Goal: Check status: Check status

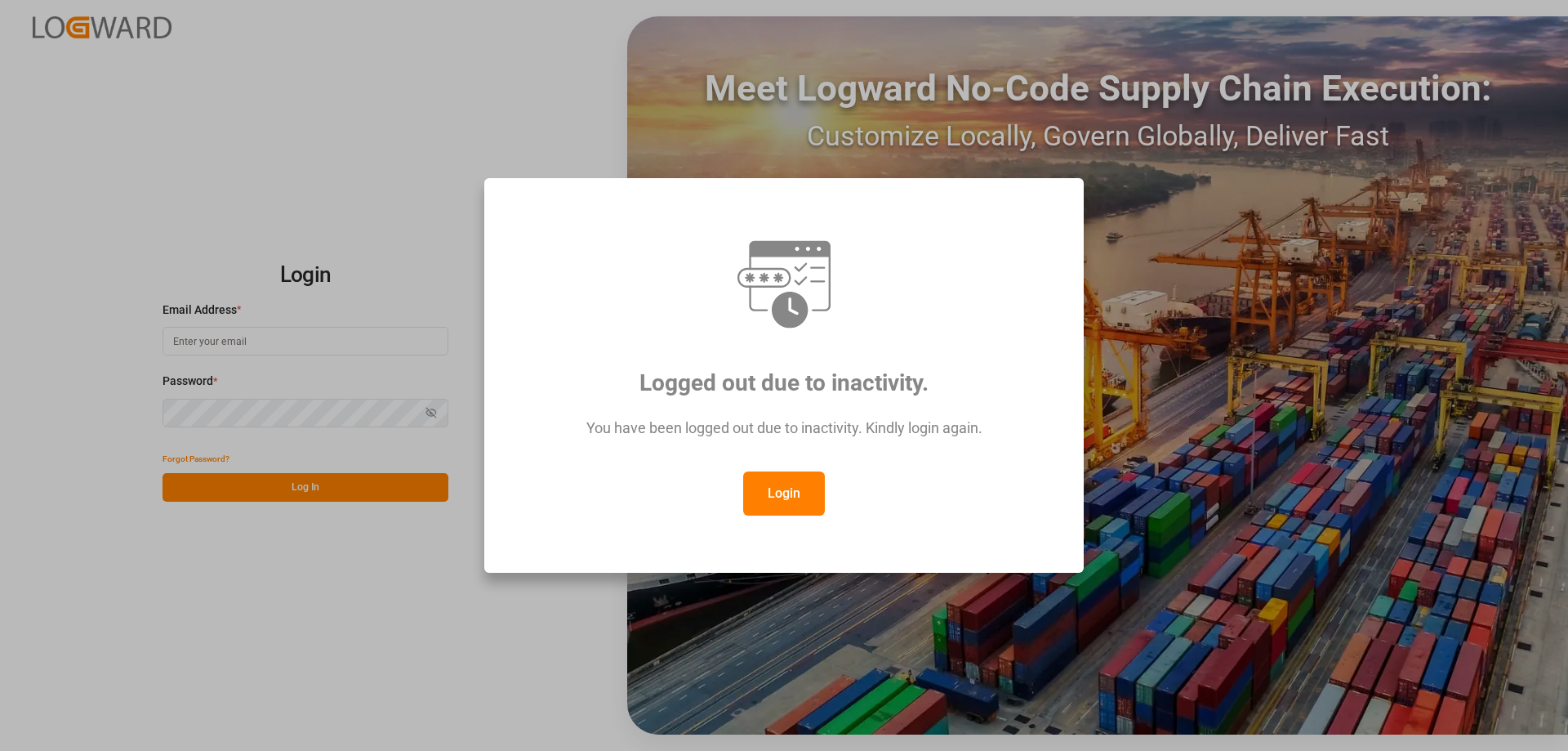
click at [775, 490] on button "Login" at bounding box center [784, 493] width 81 height 44
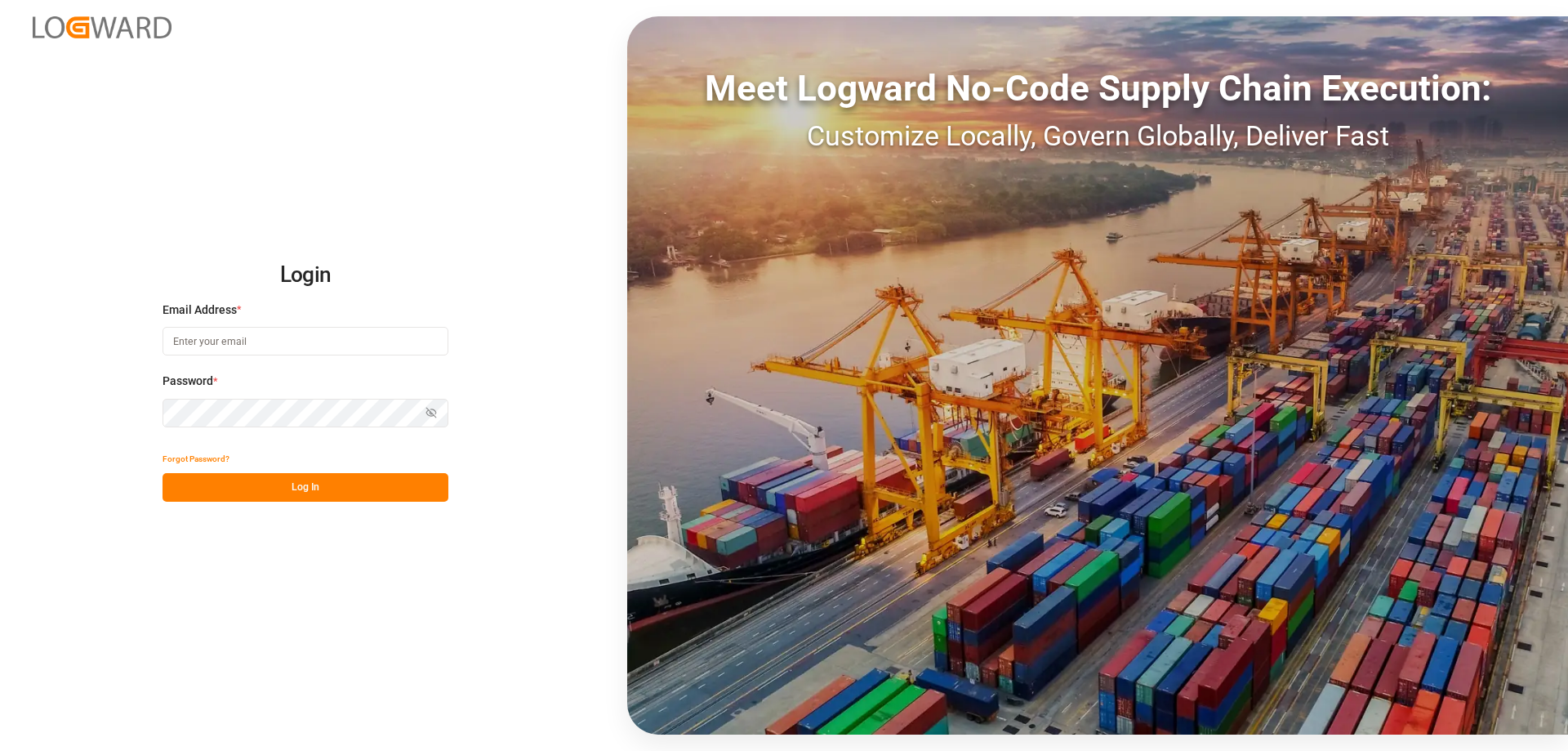
click at [253, 346] on input at bounding box center [305, 341] width 286 height 29
type input "sas.leipzig@lit.de"
click at [297, 485] on button "Log In" at bounding box center [305, 487] width 286 height 29
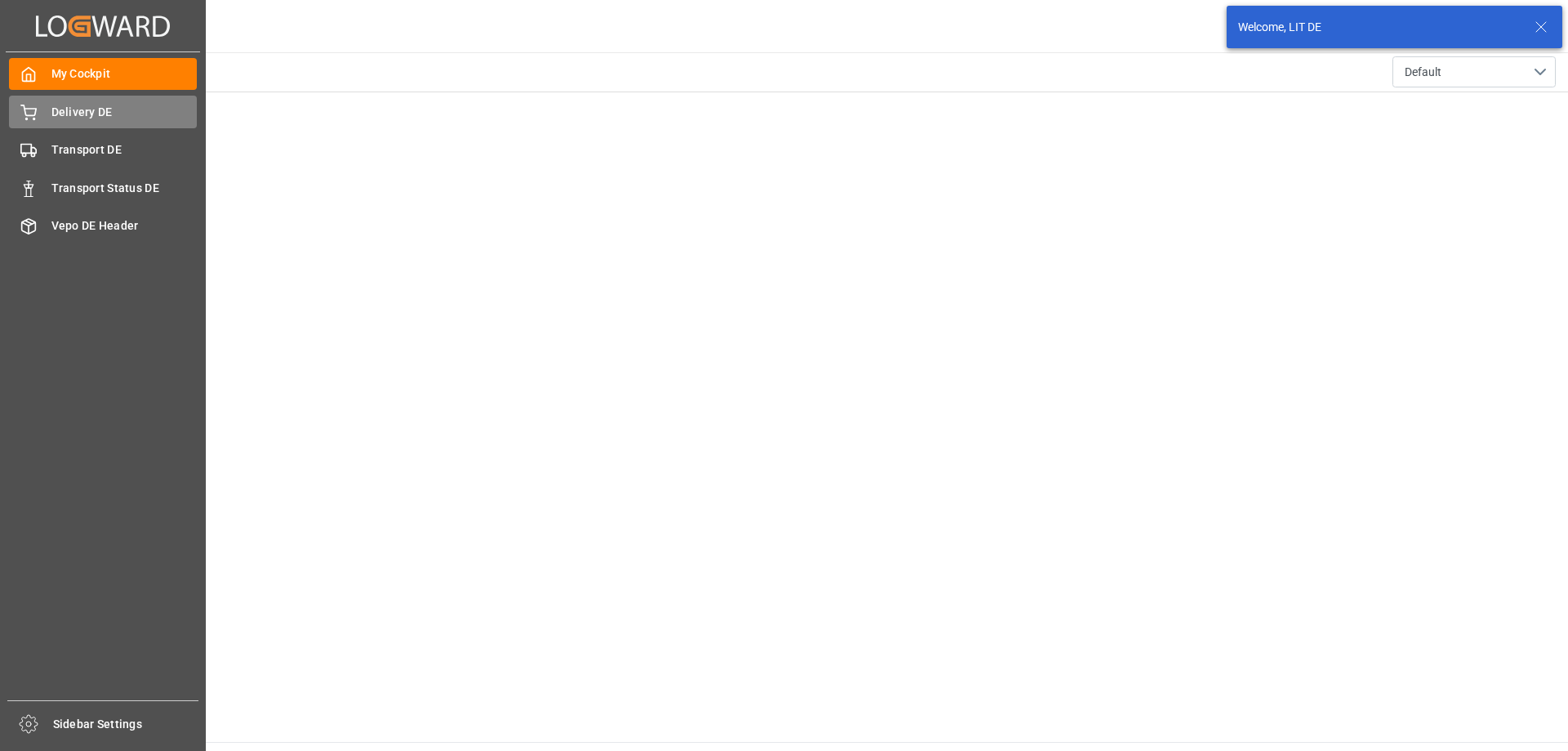
click at [30, 109] on icon at bounding box center [28, 112] width 16 height 16
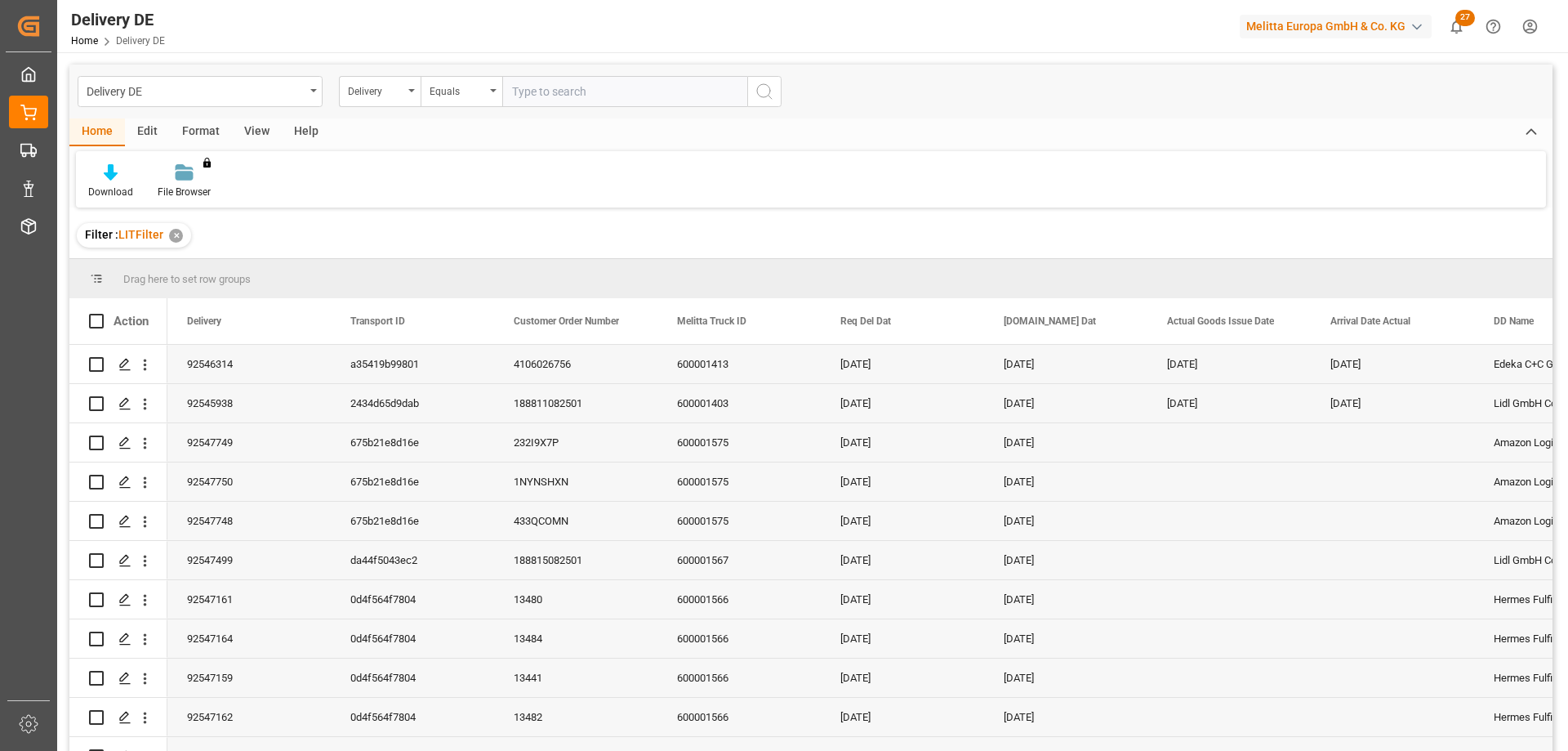
click at [558, 85] on input "text" at bounding box center [624, 91] width 245 height 31
paste input "48fc2ca51856"
type input "48fc2ca51856"
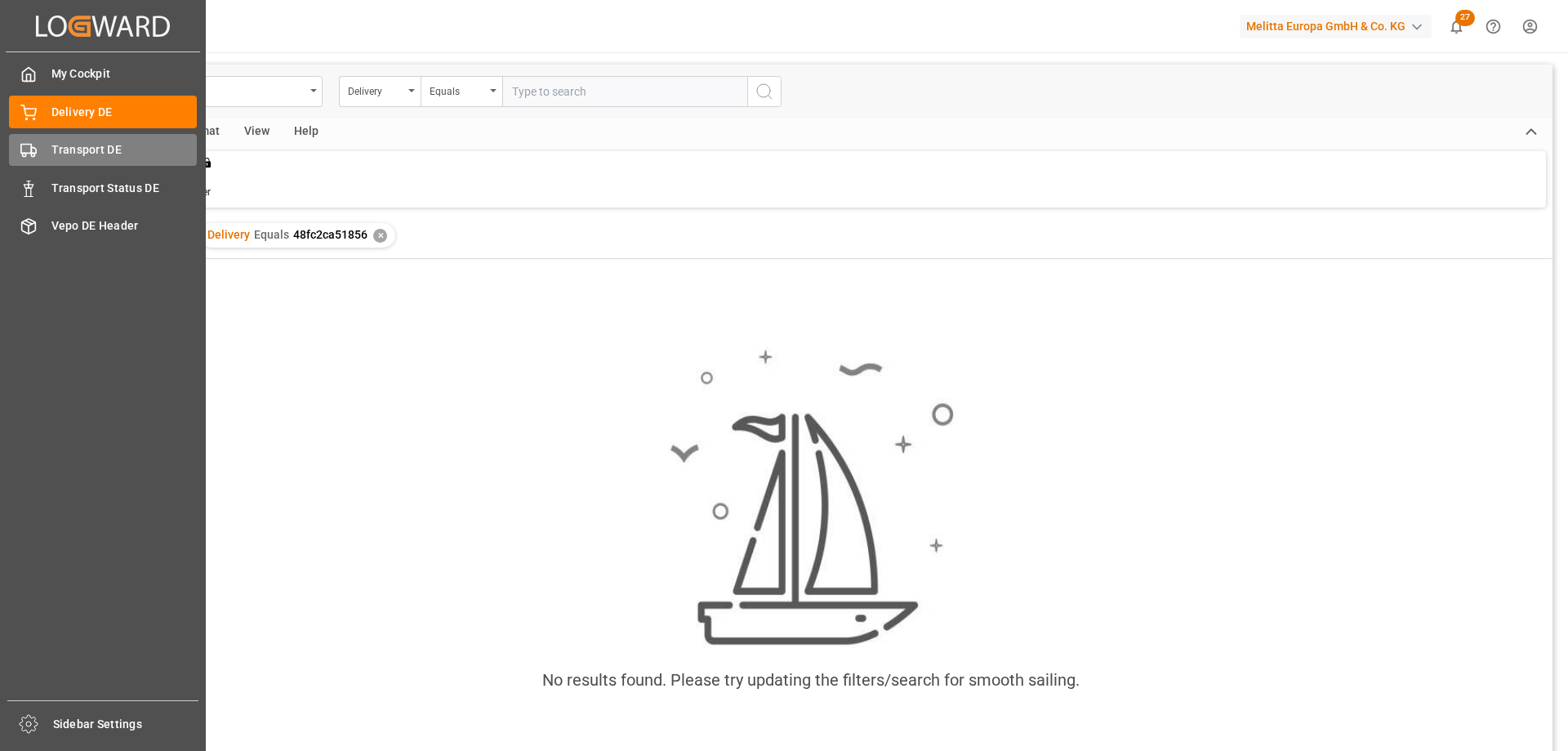
click at [40, 142] on div "Transport DE Transport DE" at bounding box center [103, 150] width 188 height 32
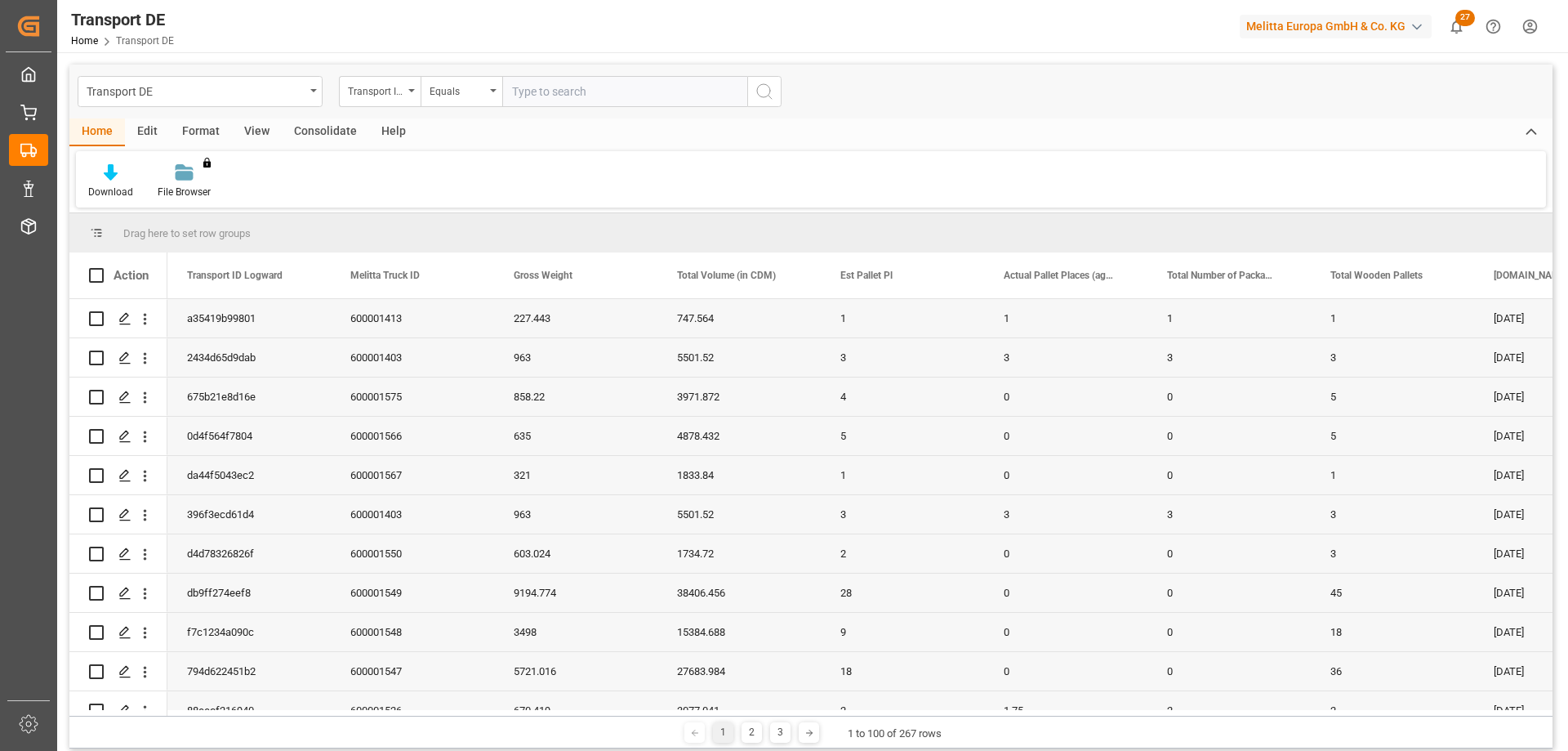
click at [599, 91] on input "text" at bounding box center [624, 91] width 245 height 31
paste input "48fc2ca51856"
type input "48fc2ca51856"
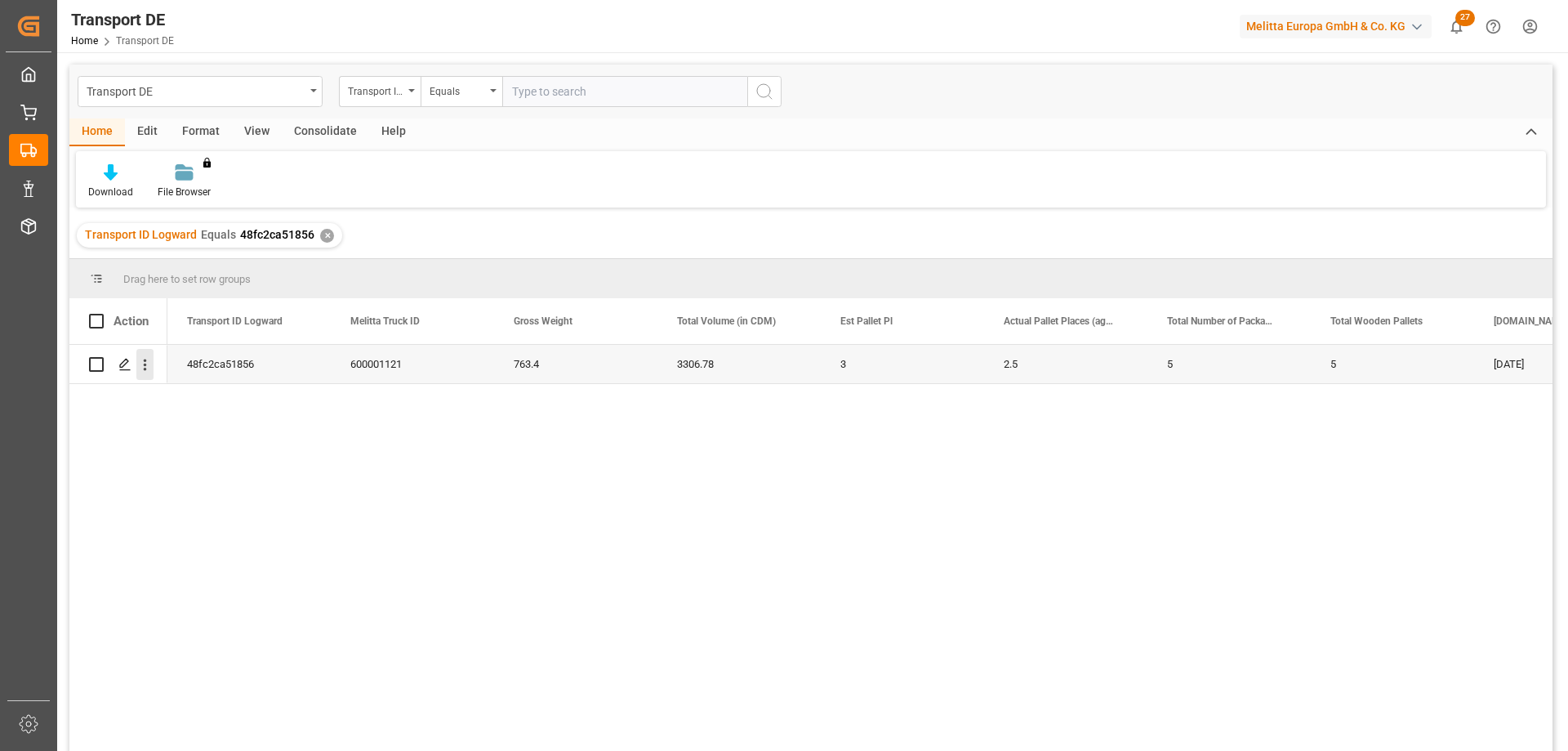
click at [150, 365] on icon "open menu" at bounding box center [145, 364] width 17 height 17
click at [161, 404] on icon "Press SPACE to select this row." at bounding box center [158, 399] width 17 height 17
click at [322, 228] on div "✕" at bounding box center [327, 235] width 14 height 14
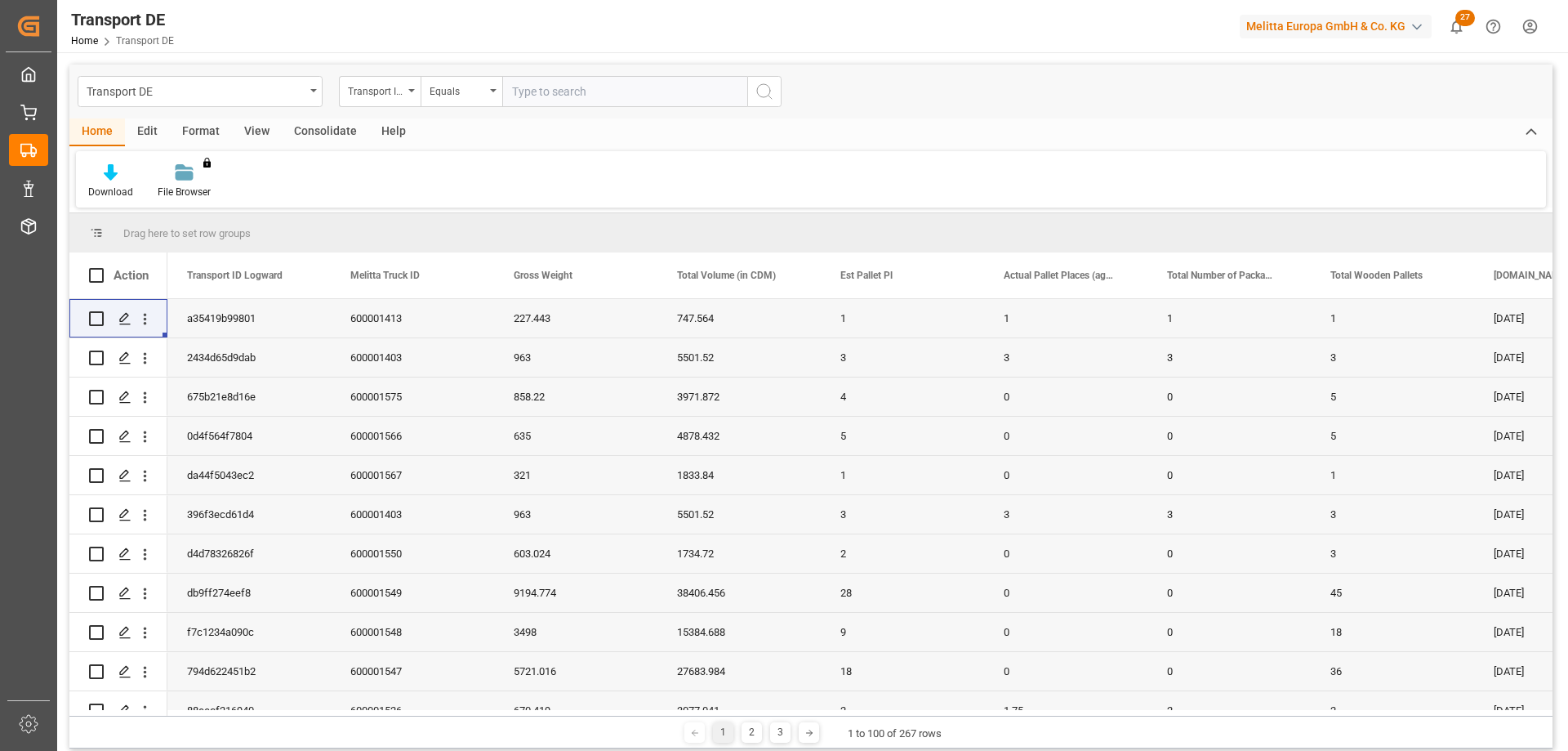
click at [526, 94] on input "text" at bounding box center [624, 91] width 245 height 31
paste input "d8b1a962ce20"
type input "d8b1a962ce20"
click at [757, 102] on button "search button" at bounding box center [764, 91] width 35 height 31
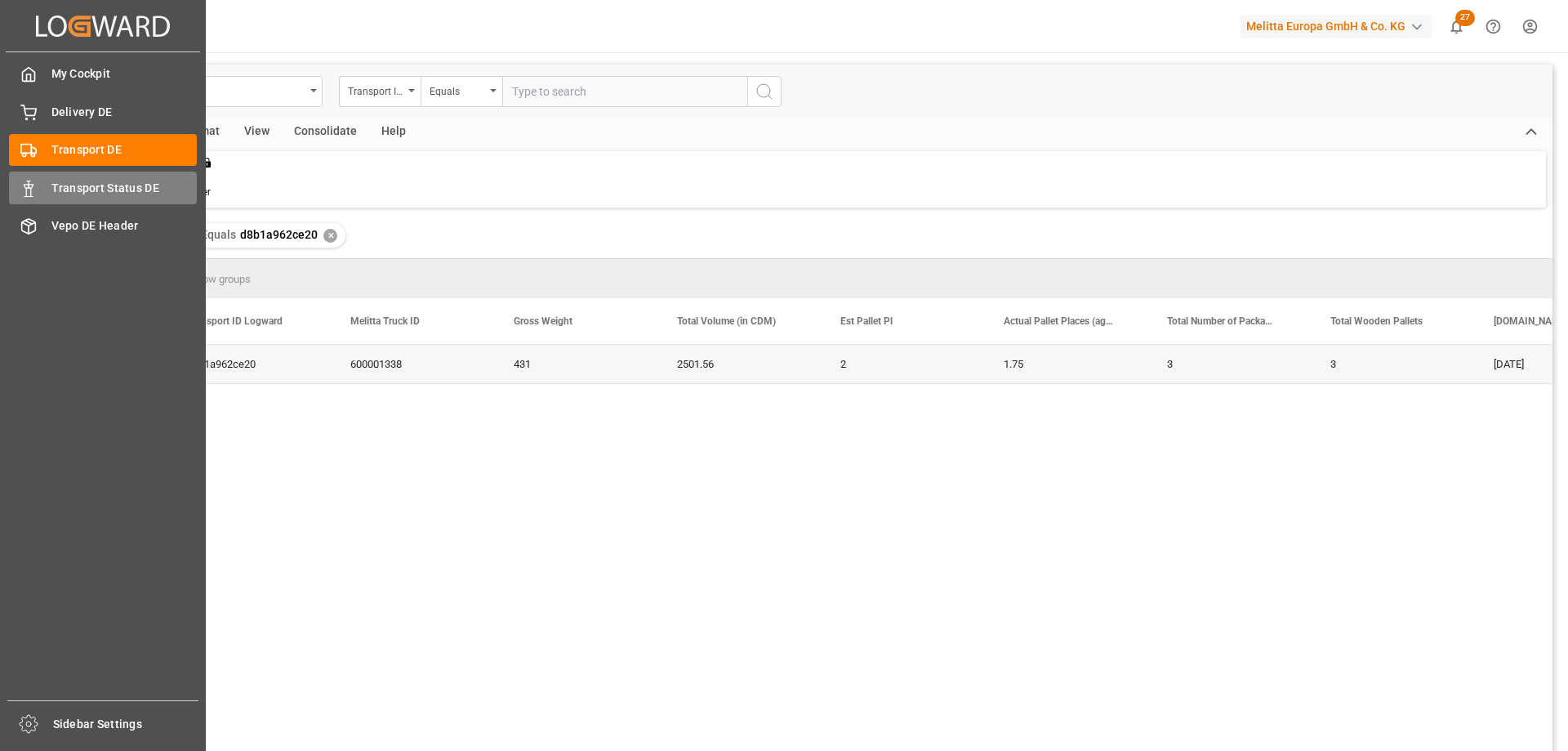
click at [61, 184] on span "Transport Status DE" at bounding box center [125, 188] width 146 height 17
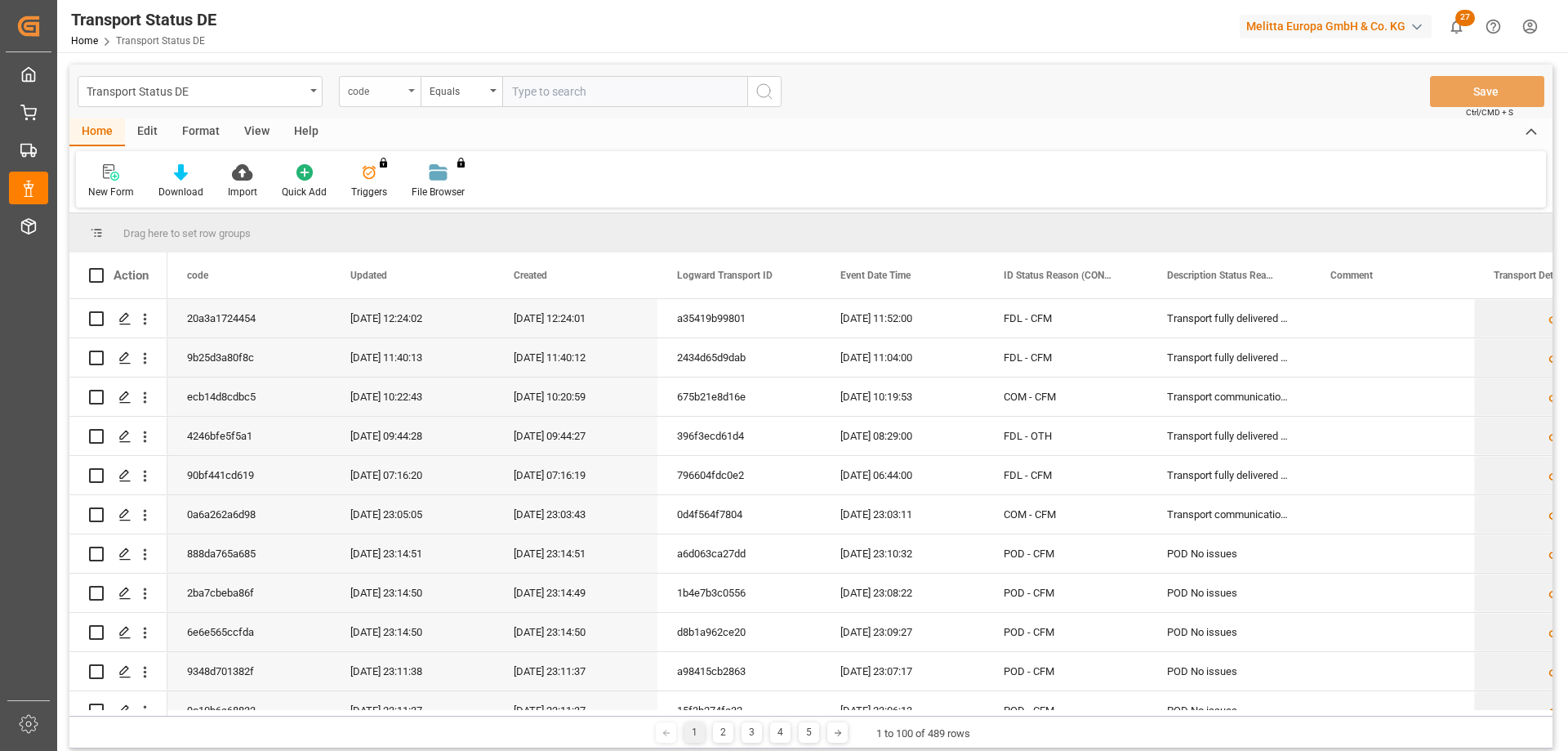
click at [415, 93] on div "code" at bounding box center [379, 91] width 81 height 31
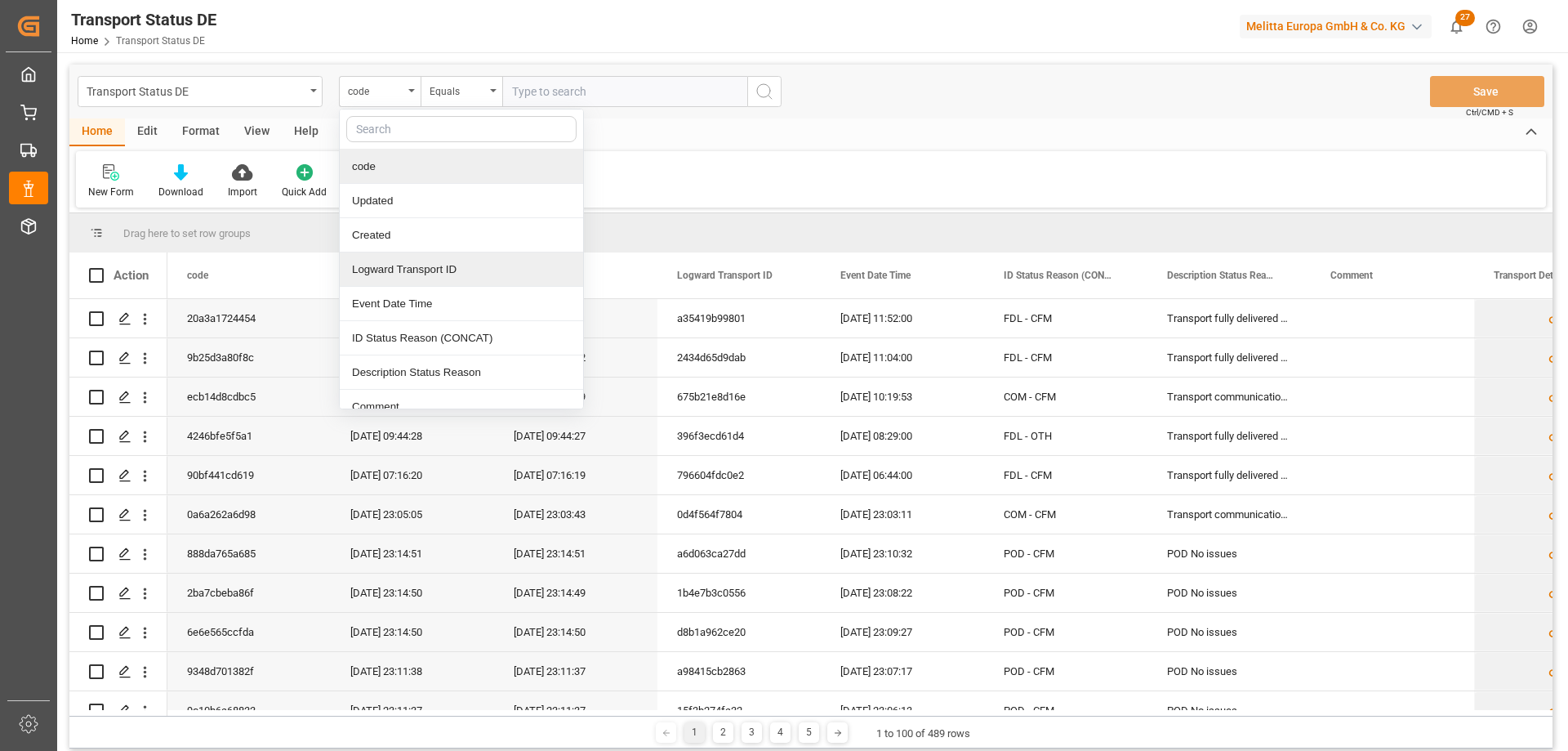
click at [412, 283] on div "Logward Transport ID" at bounding box center [462, 270] width 243 height 35
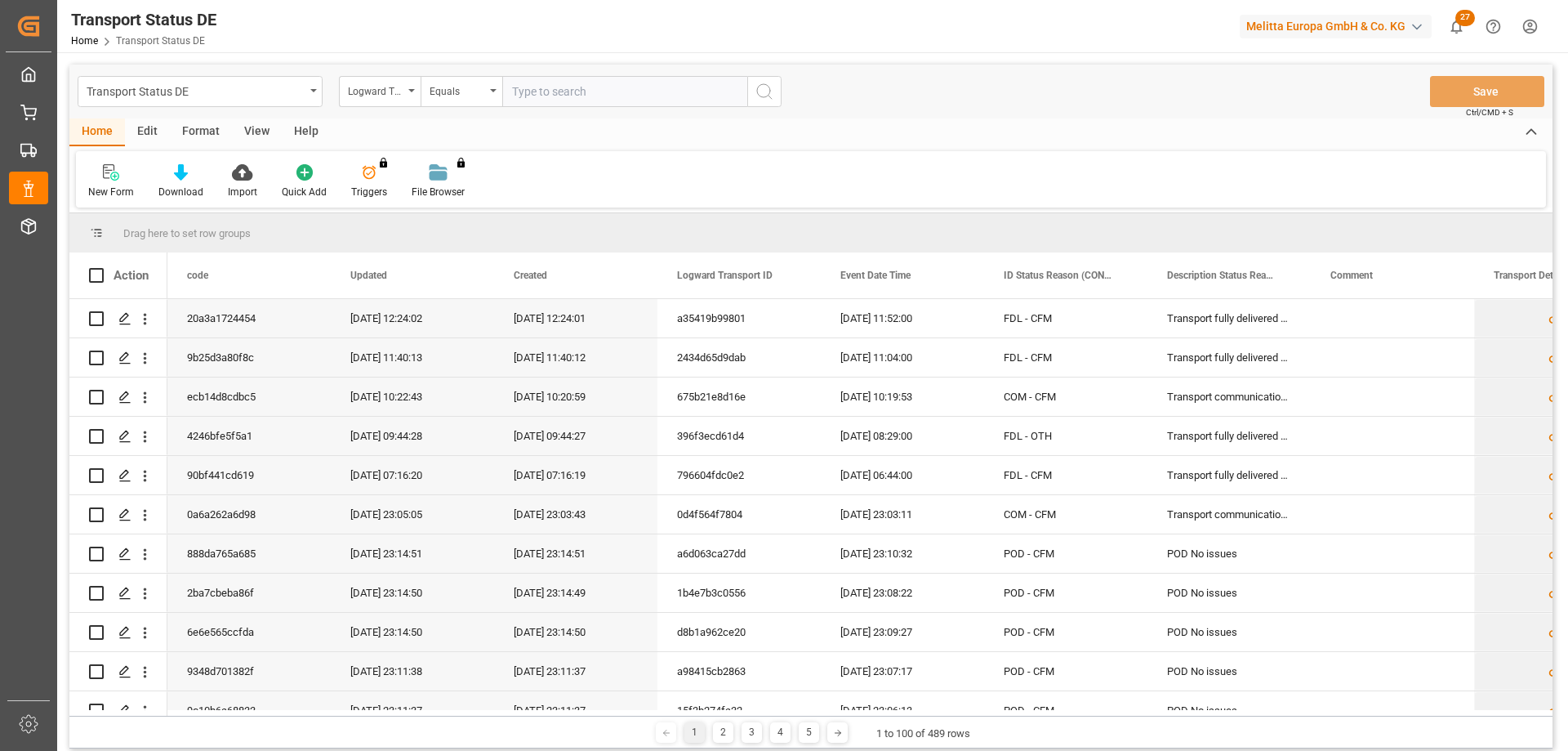
click at [538, 84] on input "text" at bounding box center [624, 91] width 245 height 31
paste input "d8b1a962ce20"
type input "d8b1a962ce20"
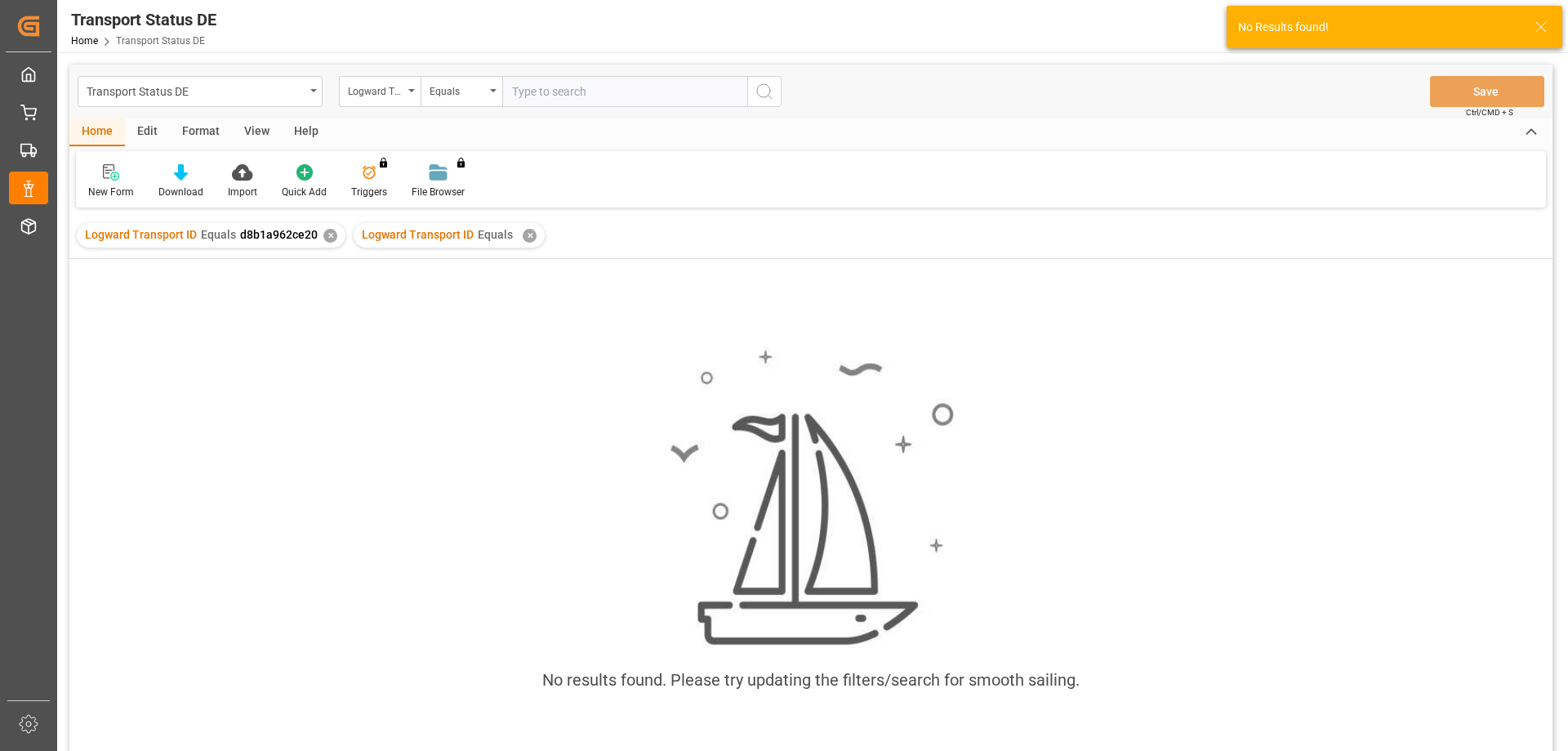
click at [330, 237] on div "✕" at bounding box center [330, 235] width 14 height 14
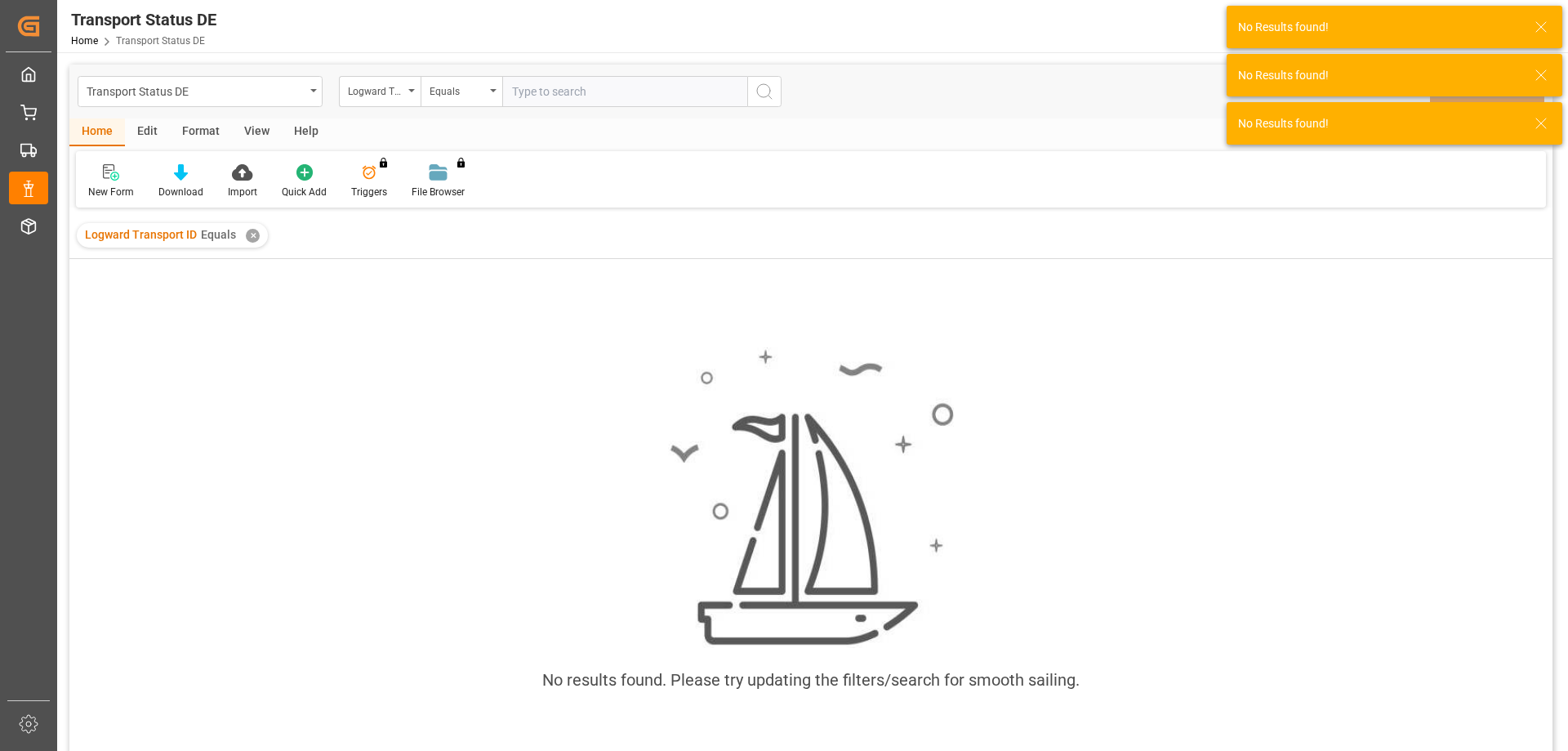
click at [248, 240] on div "✕" at bounding box center [253, 235] width 14 height 14
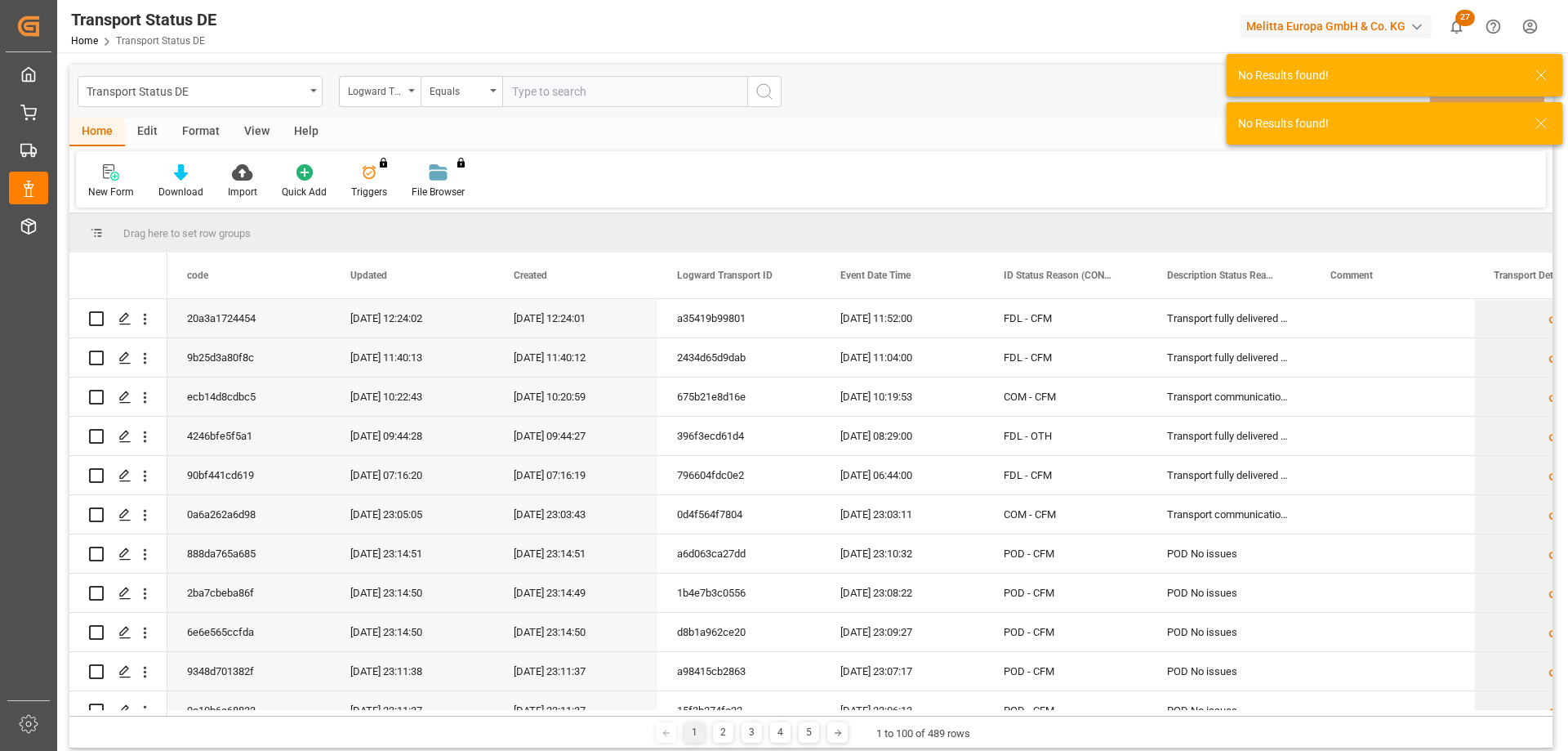
click at [603, 90] on input "text" at bounding box center [624, 91] width 245 height 31
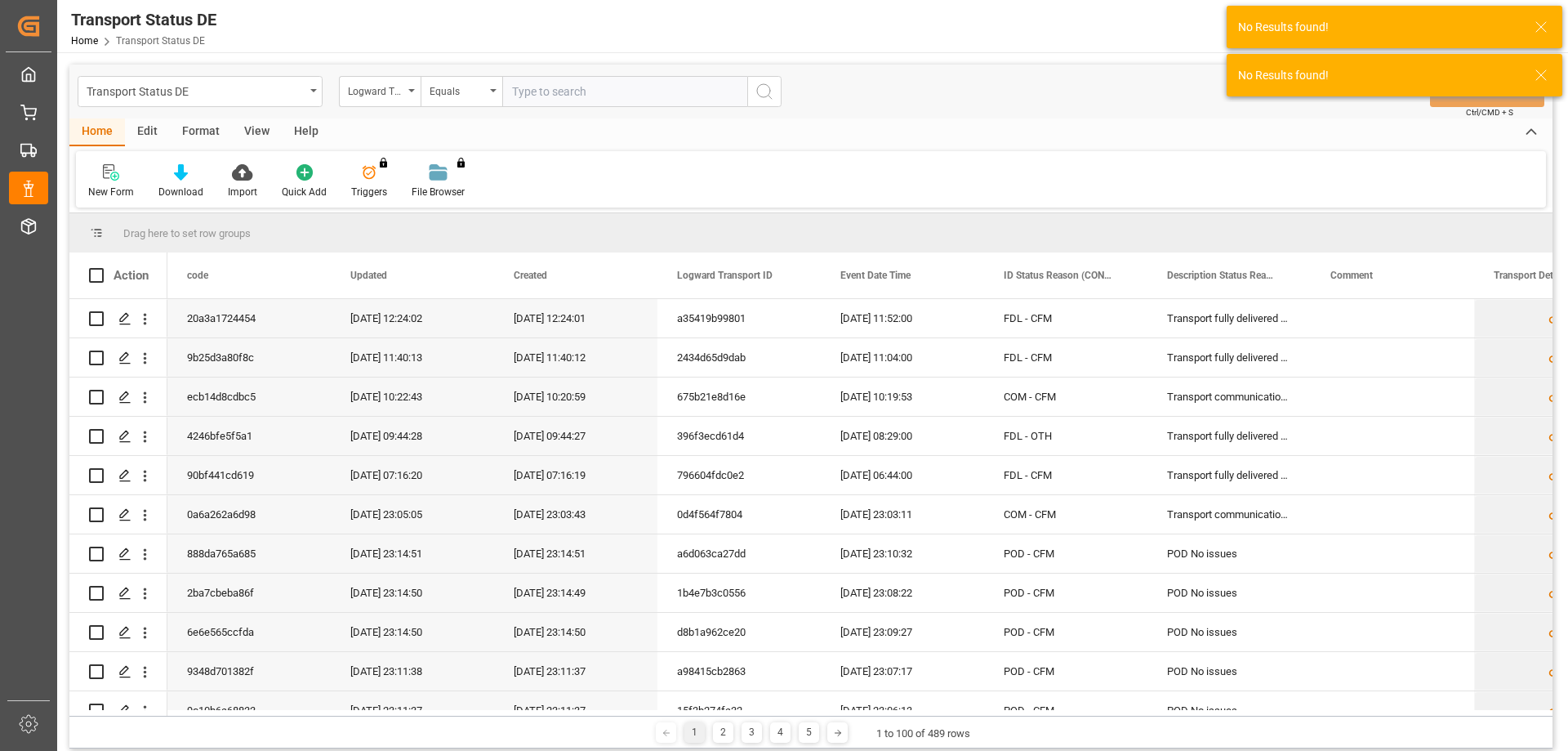
paste input "d8b1a962ce20"
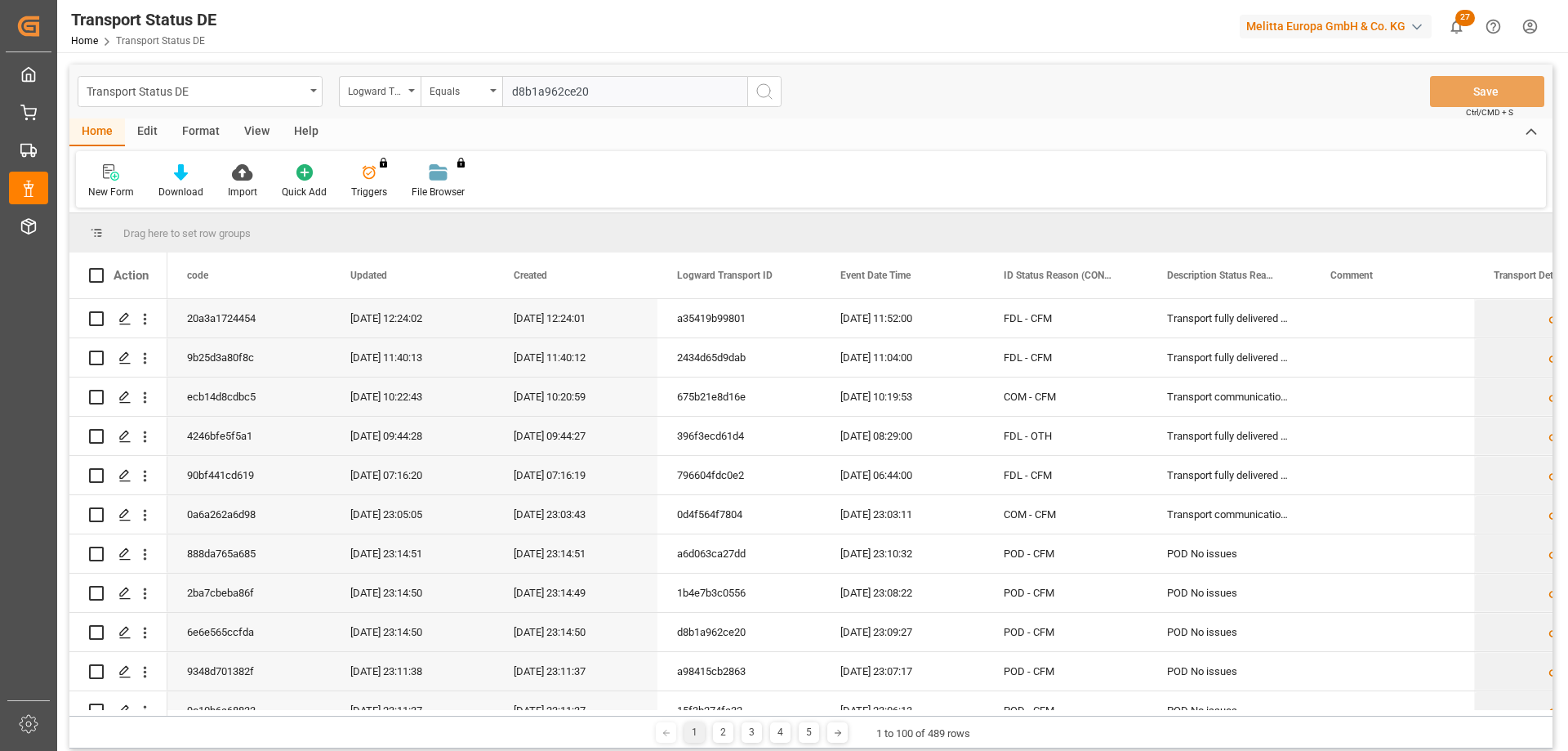
click at [603, 90] on input "d8b1a962ce20" at bounding box center [624, 91] width 245 height 31
type input "d8b1a962ce20"
click at [760, 95] on icon "search button" at bounding box center [764, 91] width 20 height 20
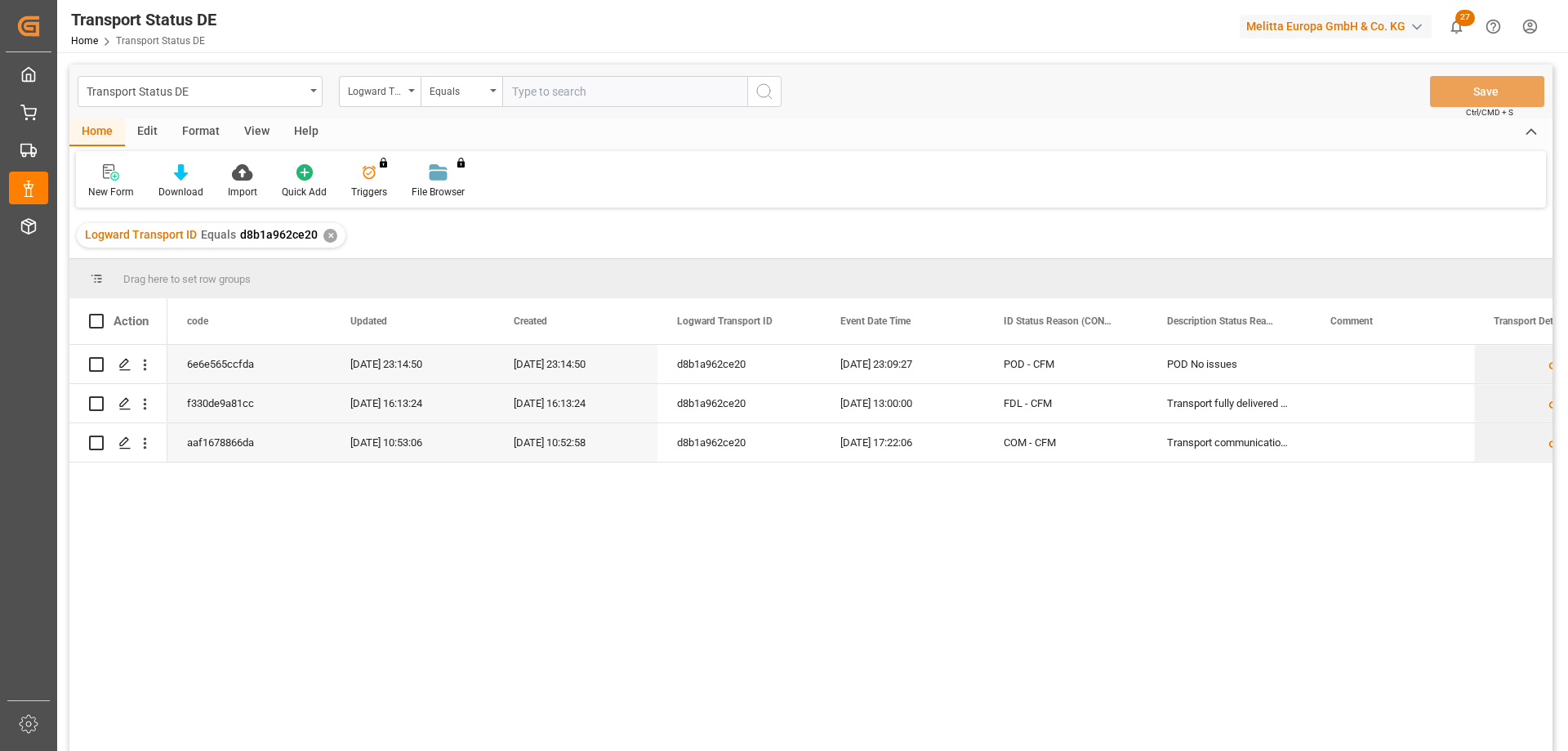
click at [565, 94] on input "text" at bounding box center [624, 91] width 245 height 31
paste input "1b4e7b3c0556"
type input "1b4e7b3c0556"
click at [767, 96] on icon "search button" at bounding box center [764, 91] width 20 height 20
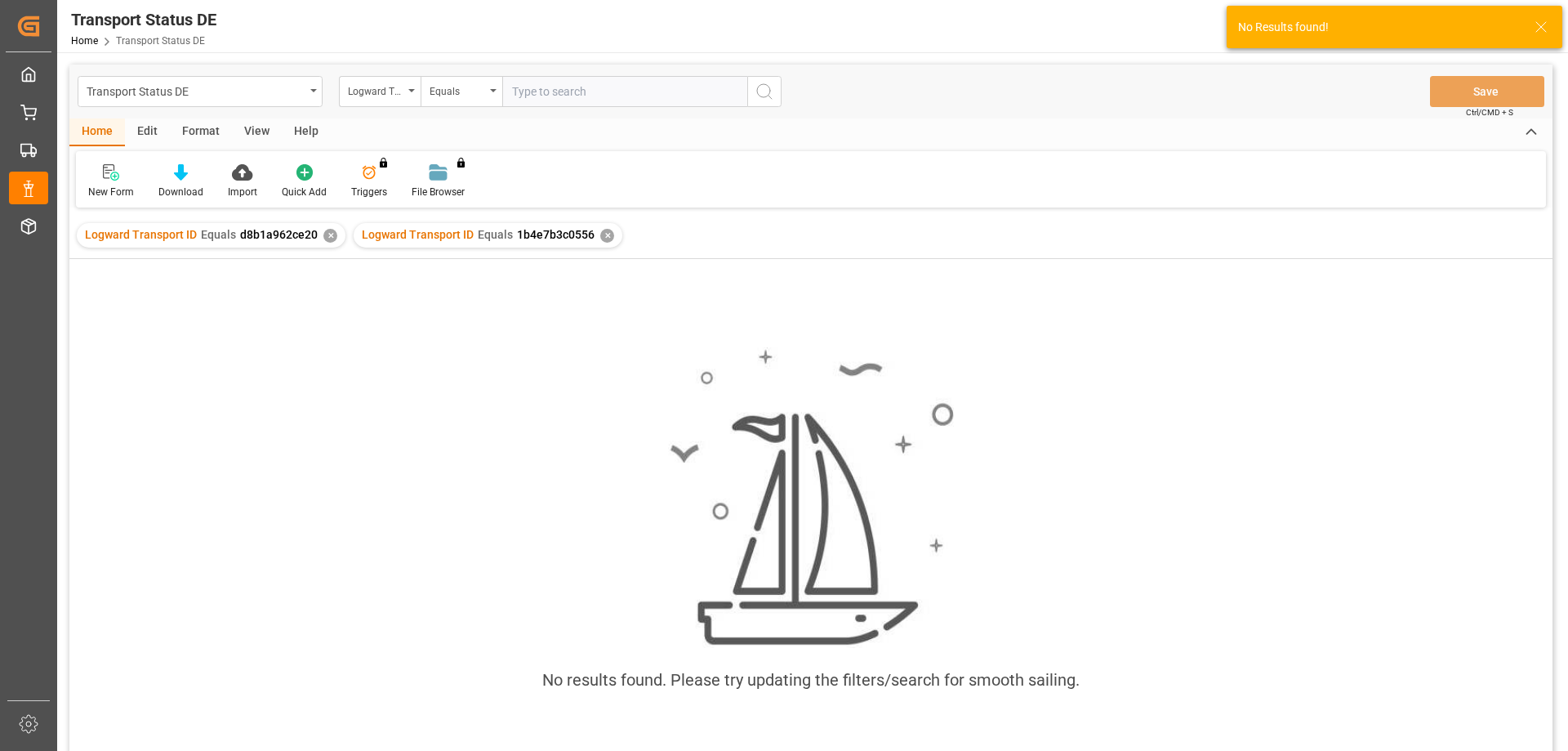
click at [325, 233] on div "✕" at bounding box center [330, 235] width 14 height 14
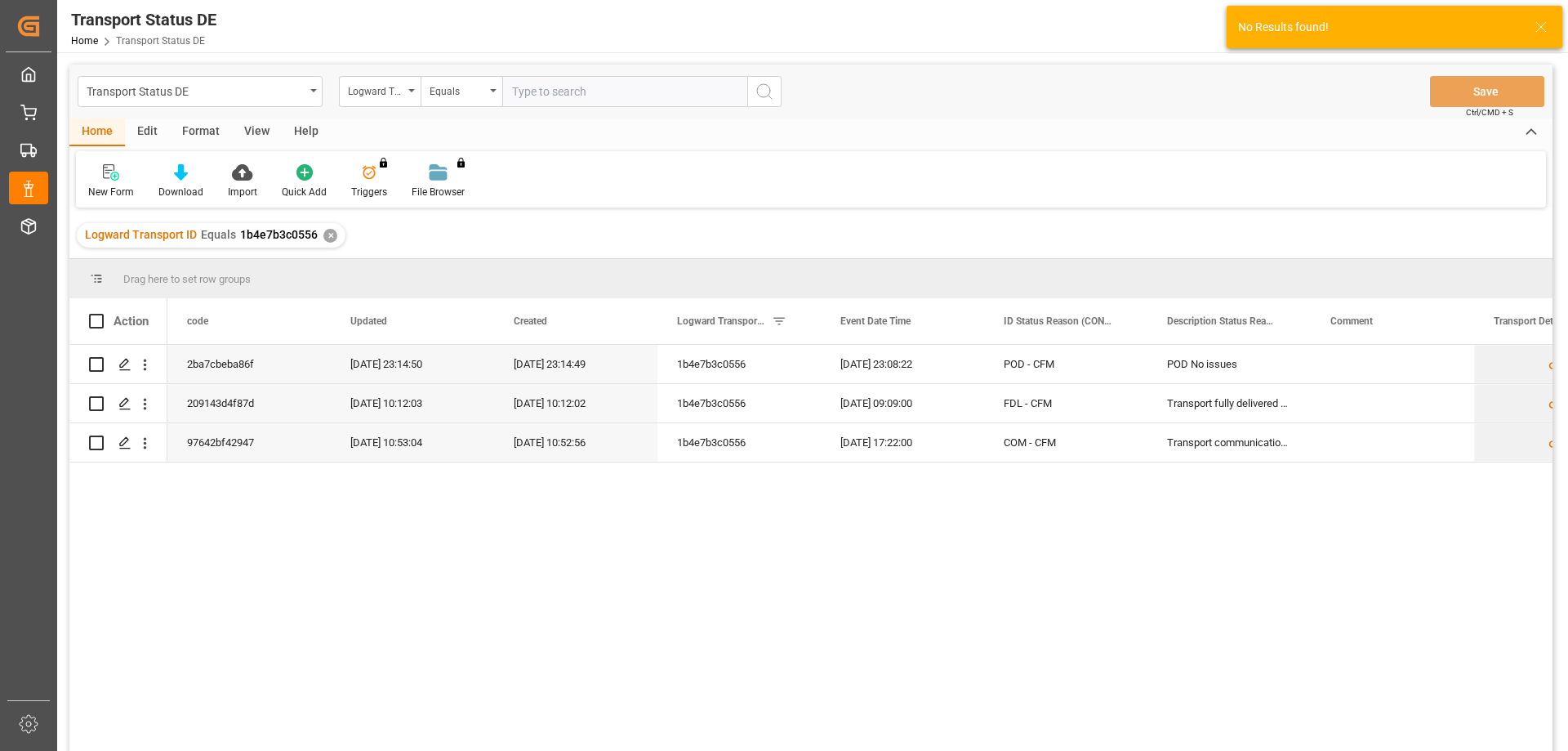
click at [325, 233] on div "✕" at bounding box center [330, 235] width 14 height 14
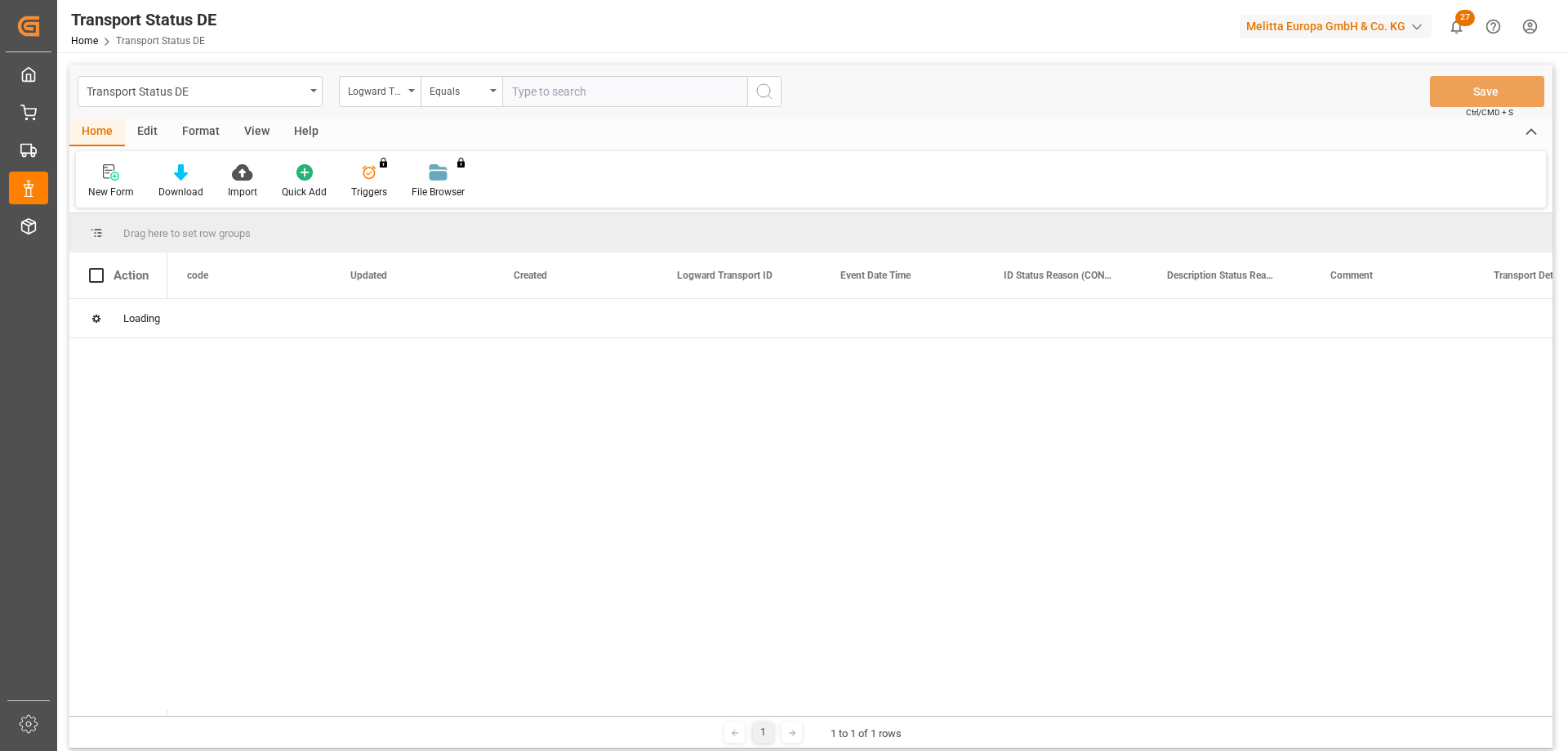
click at [531, 88] on input "text" at bounding box center [624, 91] width 245 height 31
paste input "1b4e7b3c0556"
type input "1b4e7b3c0556"
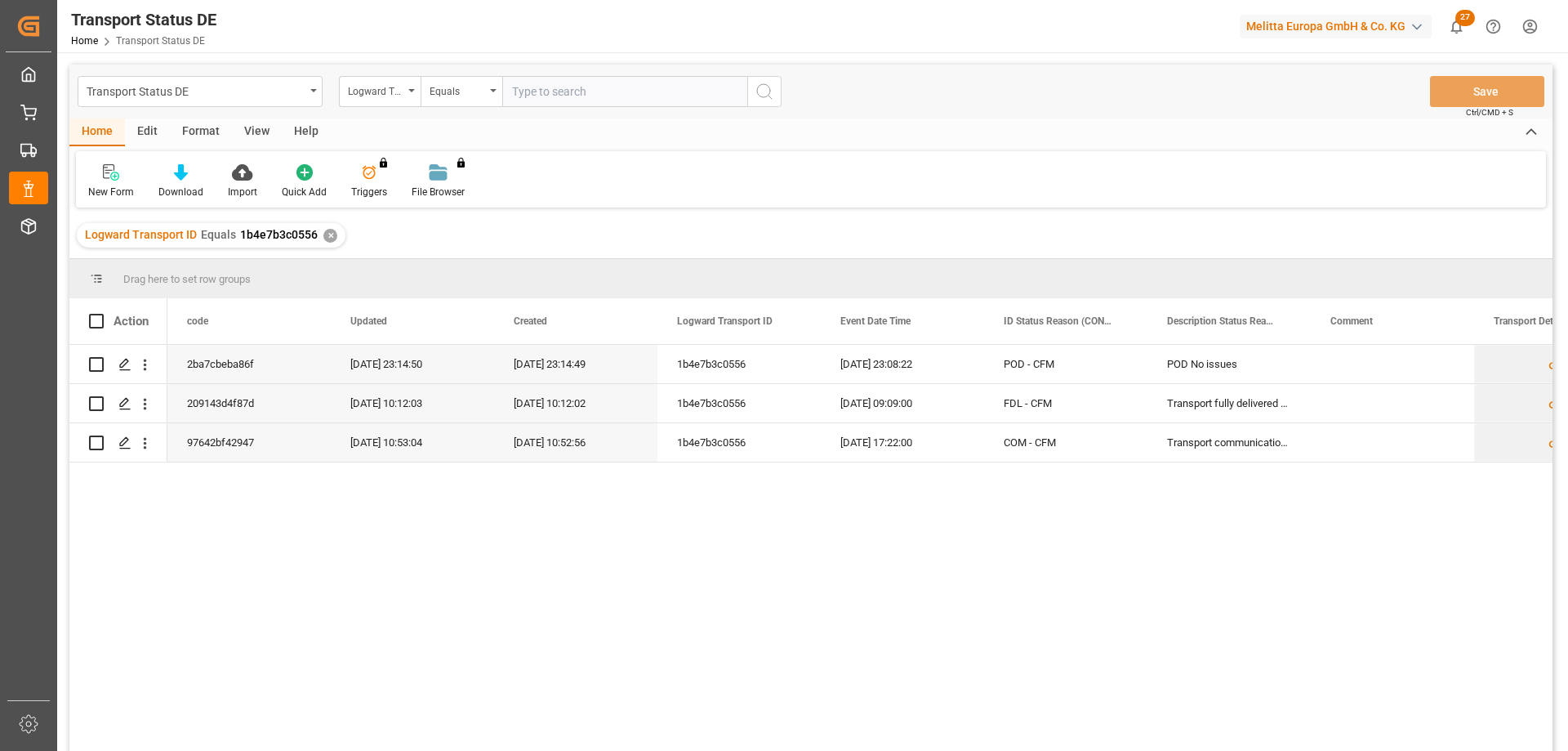
click at [327, 237] on div "✕" at bounding box center [330, 235] width 14 height 14
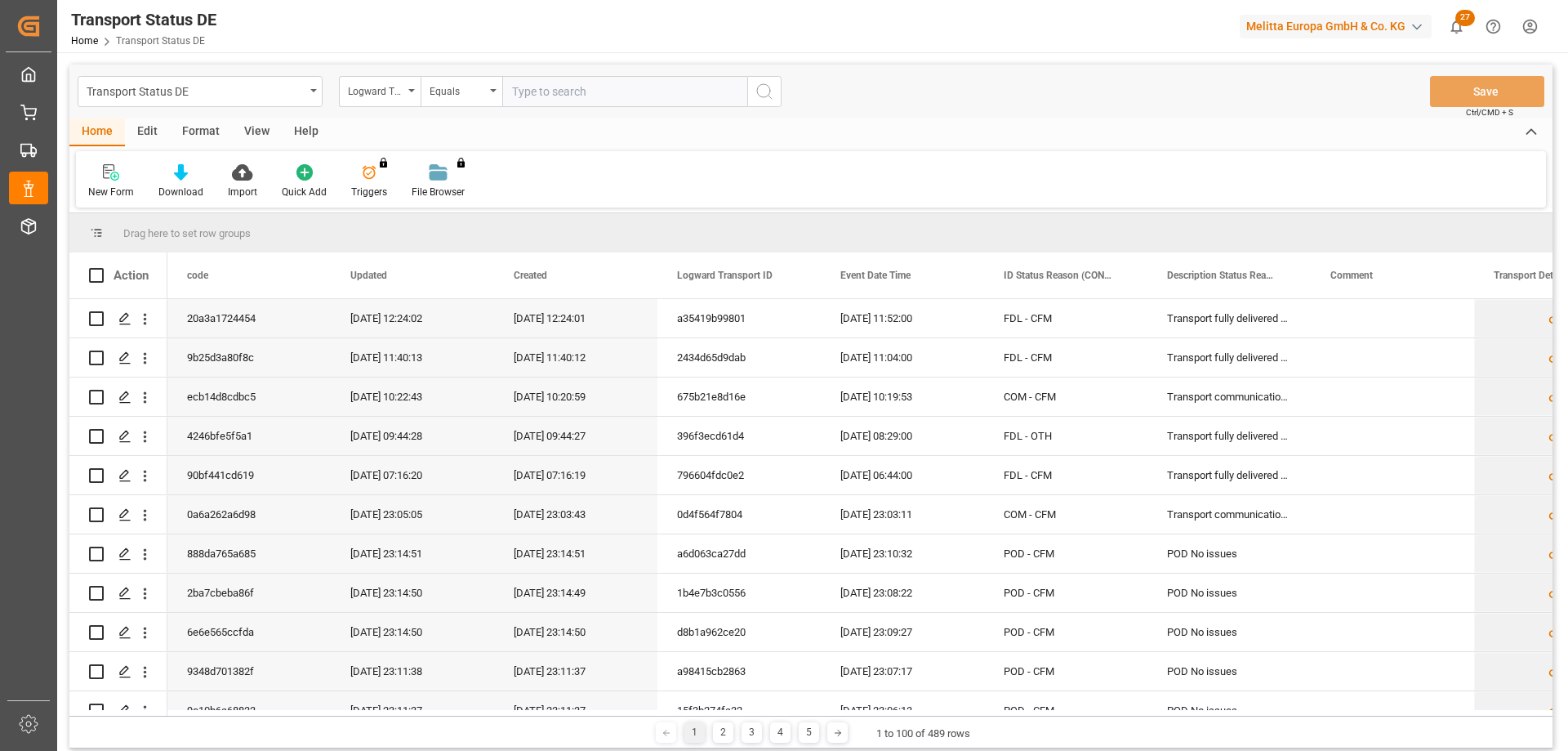
click at [553, 92] on input "text" at bounding box center [624, 91] width 245 height 31
paste input "68d6c62adda1"
type input "68d6c62adda1"
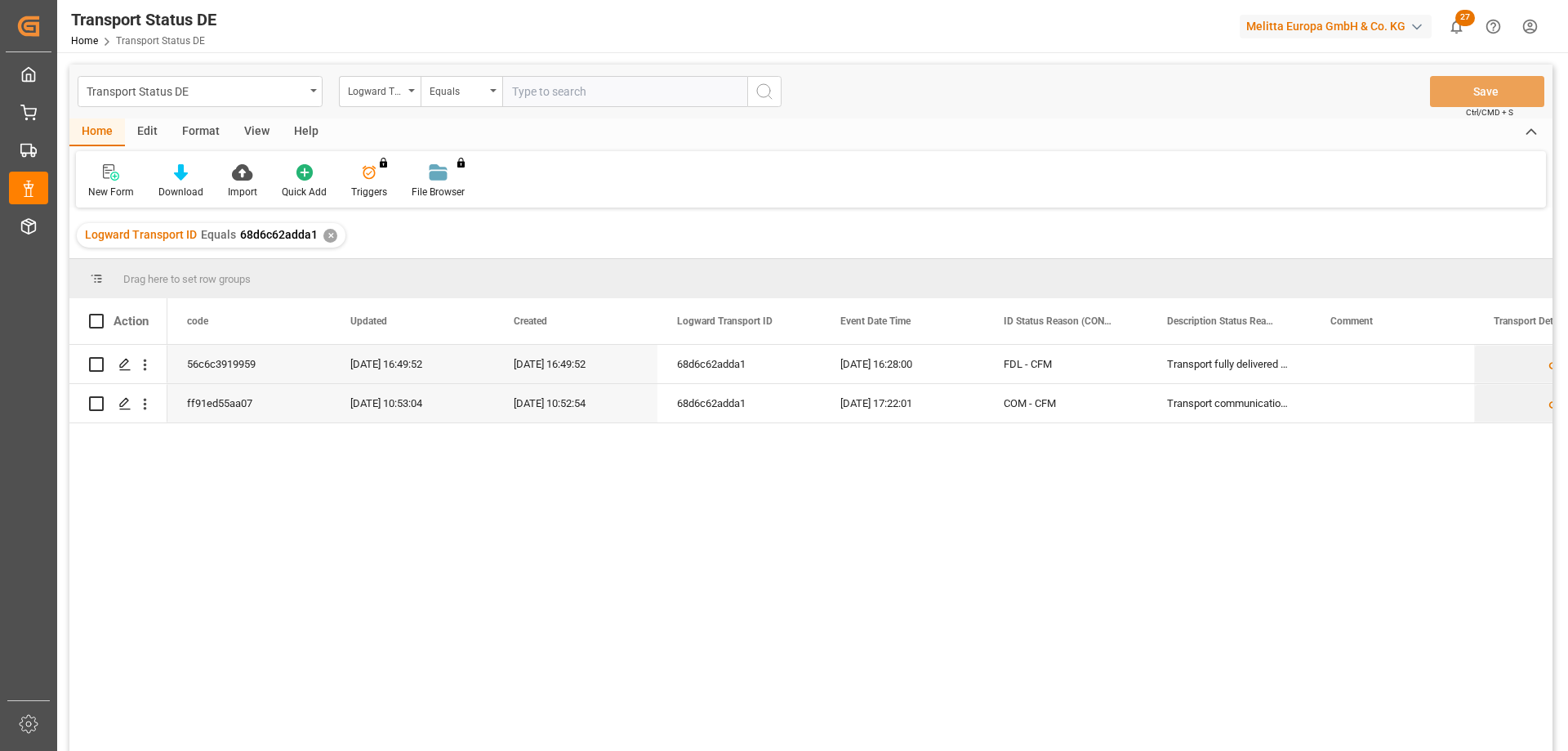
click at [328, 228] on div "✕" at bounding box center [330, 235] width 14 height 14
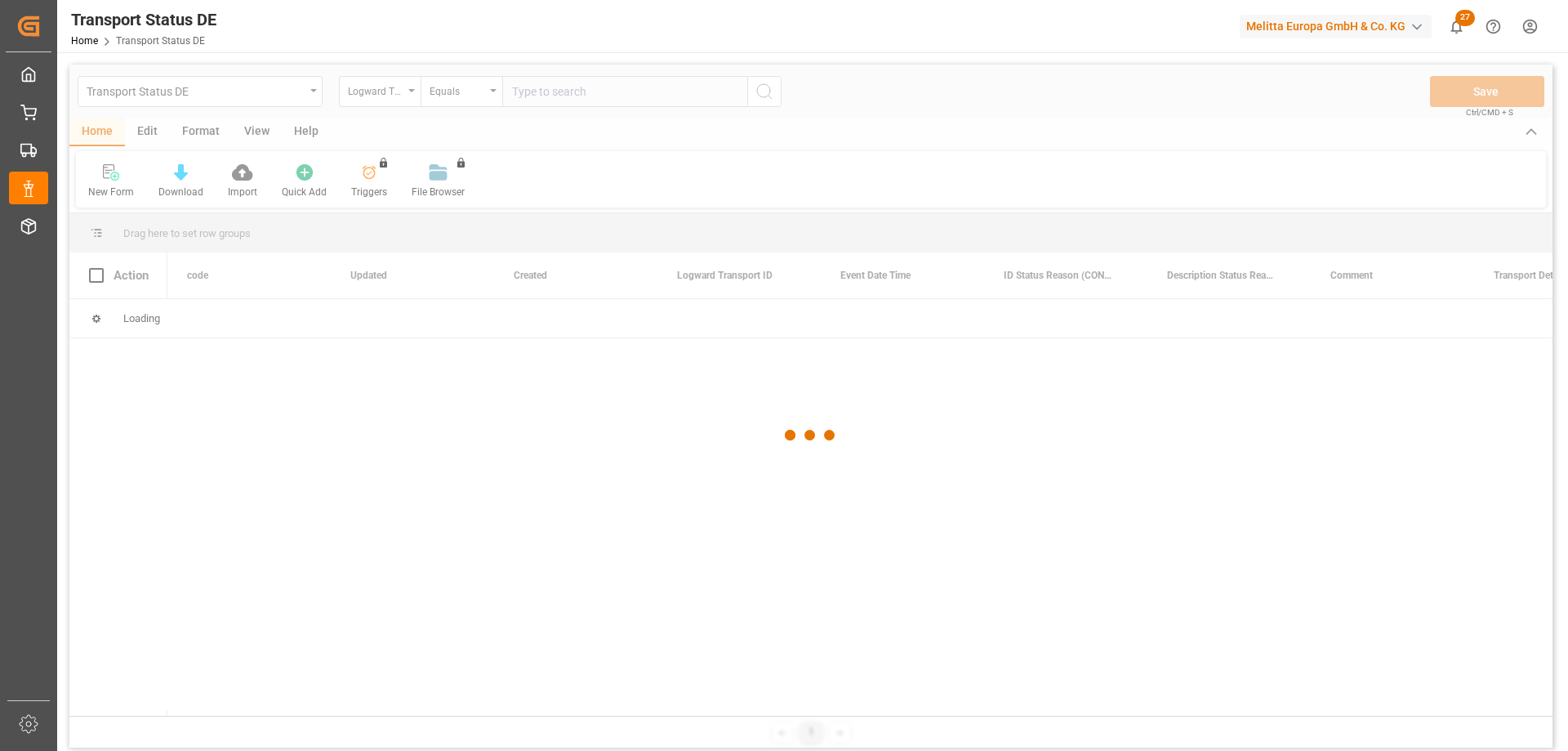
click at [548, 88] on div at bounding box center [811, 434] width 1483 height 741
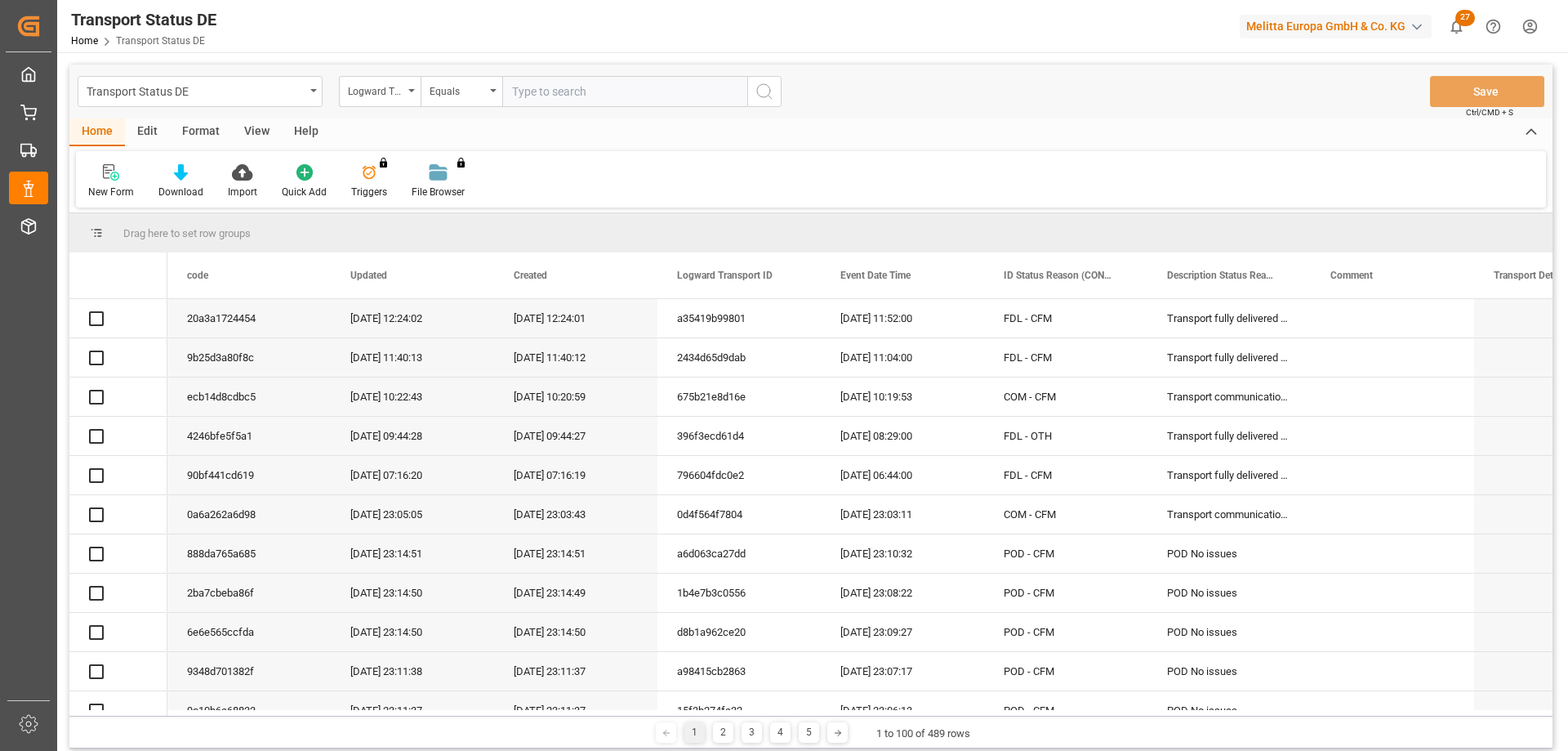
click at [548, 88] on input "text" at bounding box center [624, 91] width 245 height 31
paste input "a98415cb2863"
type input "a98415cb2863"
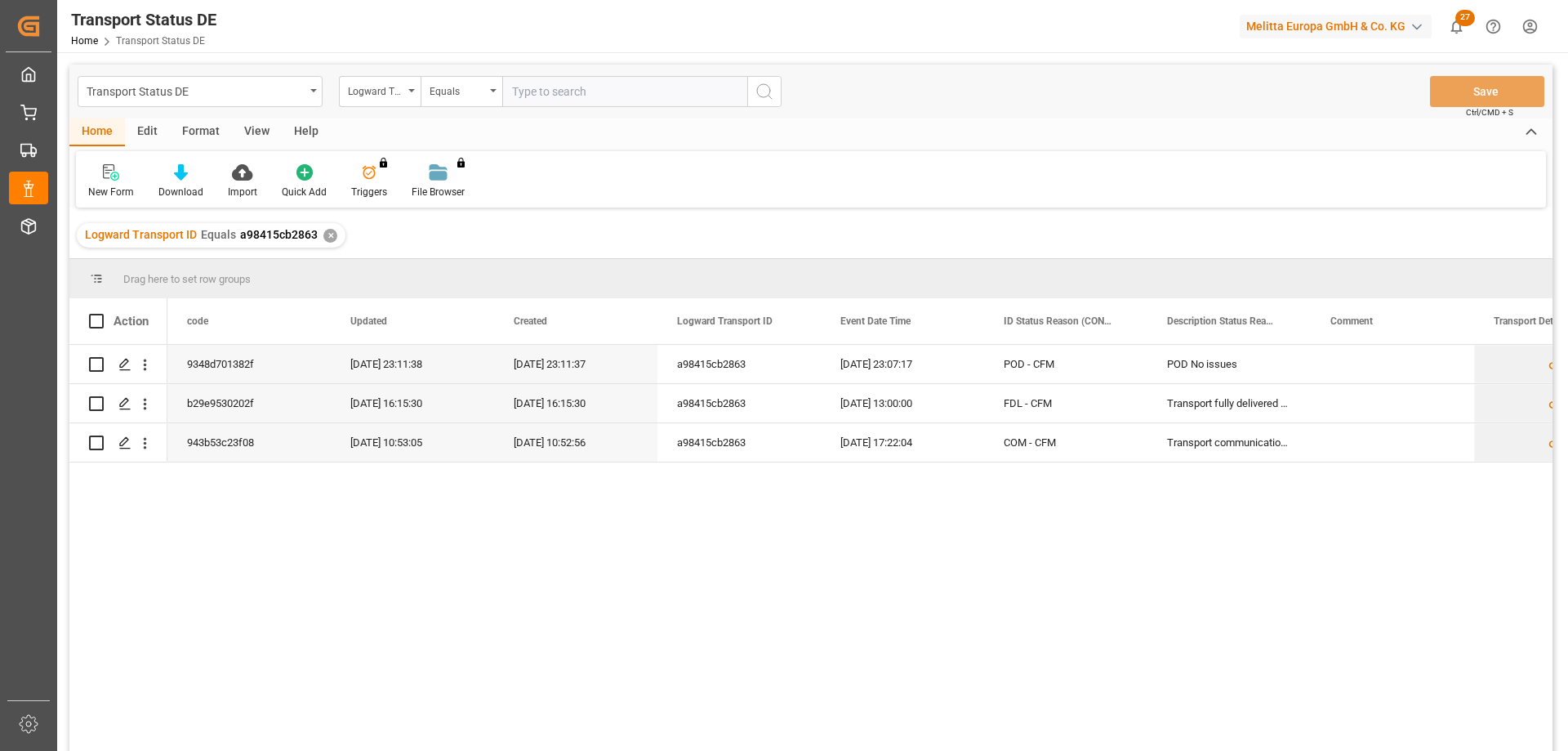
click at [330, 234] on div "✕" at bounding box center [330, 235] width 14 height 14
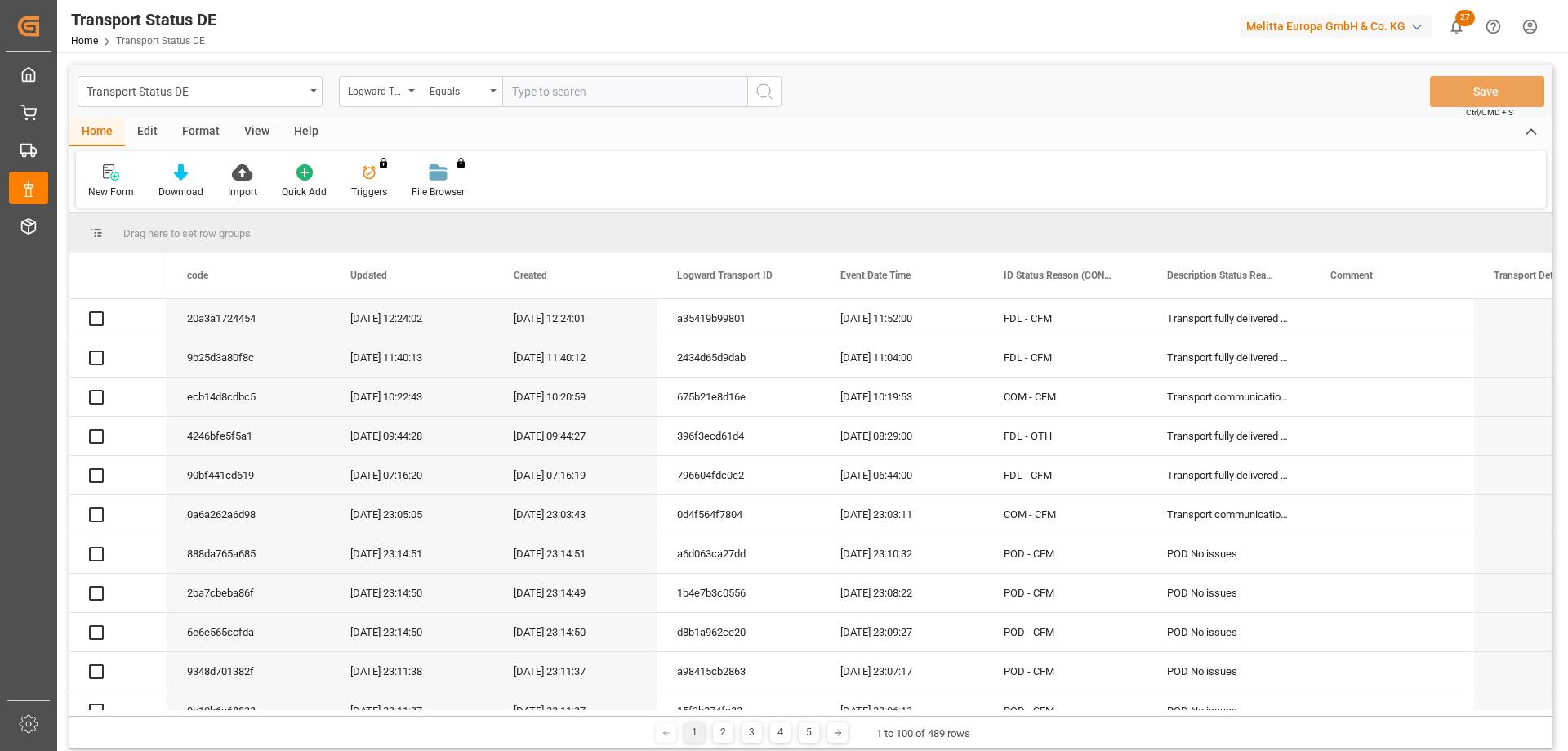
click at [587, 90] on input "text" at bounding box center [624, 91] width 245 height 31
paste input "396f3ecd61d4"
type input "396f3ecd61d4"
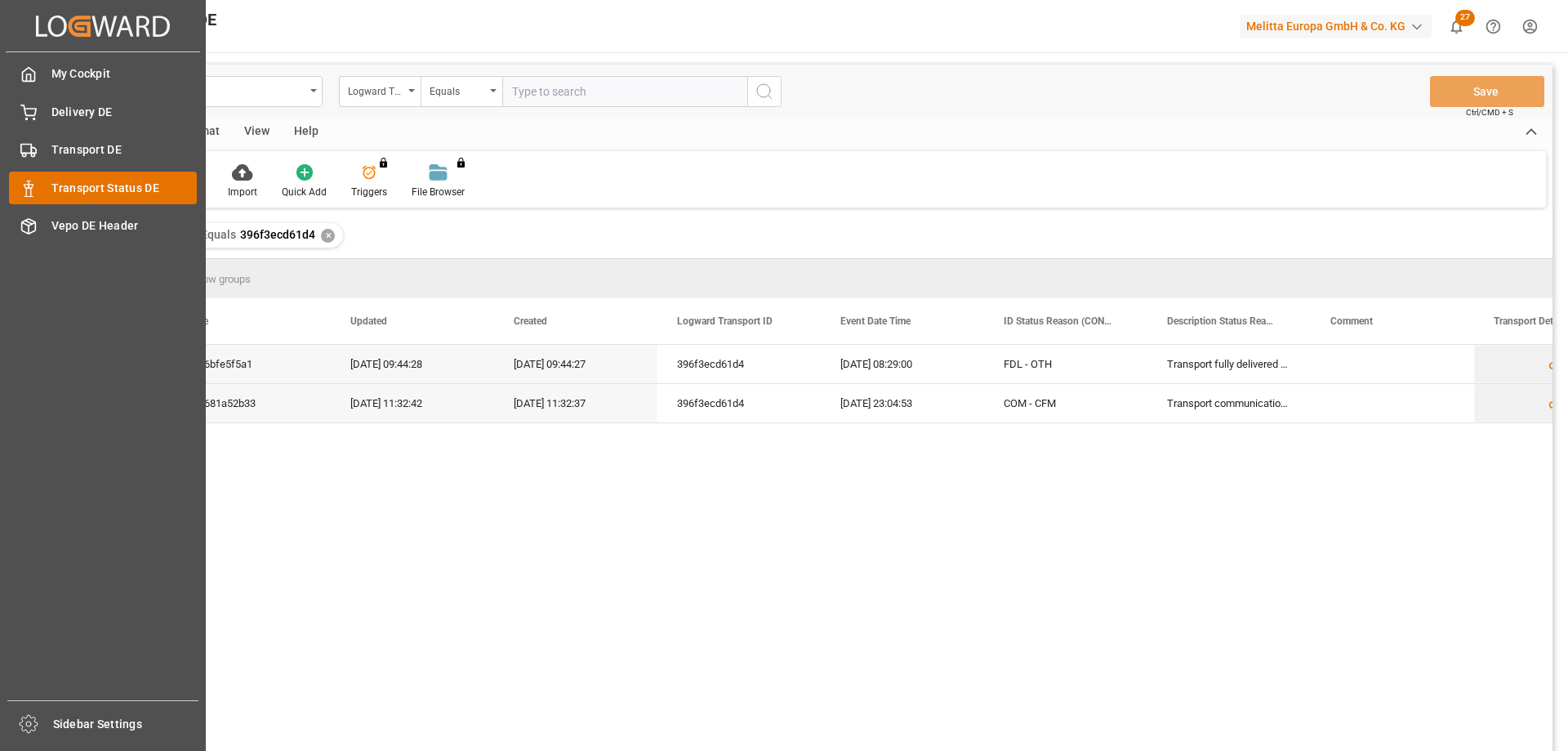
click at [70, 186] on span "Transport Status DE" at bounding box center [125, 188] width 146 height 17
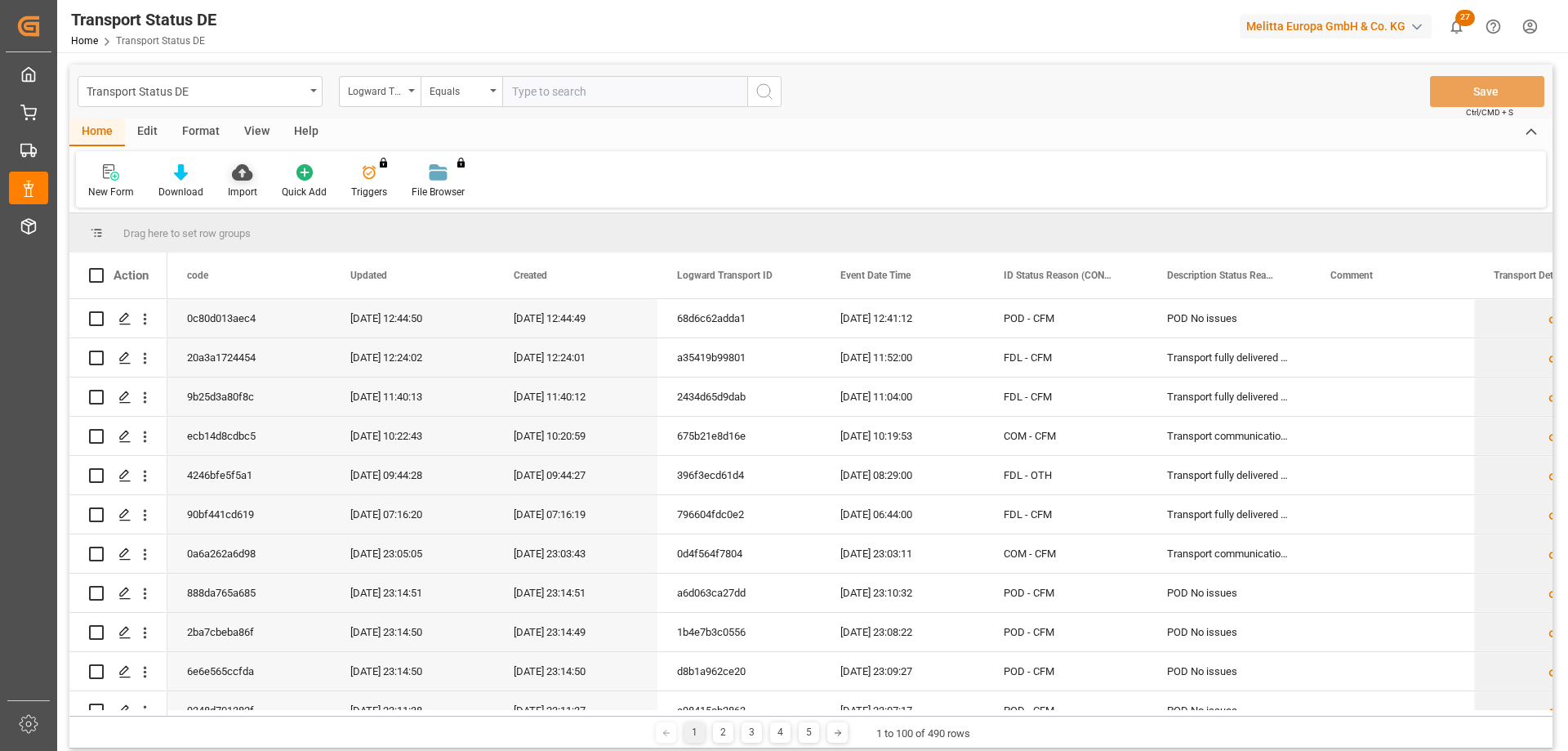
click at [236, 184] on div "Import" at bounding box center [242, 192] width 29 height 15
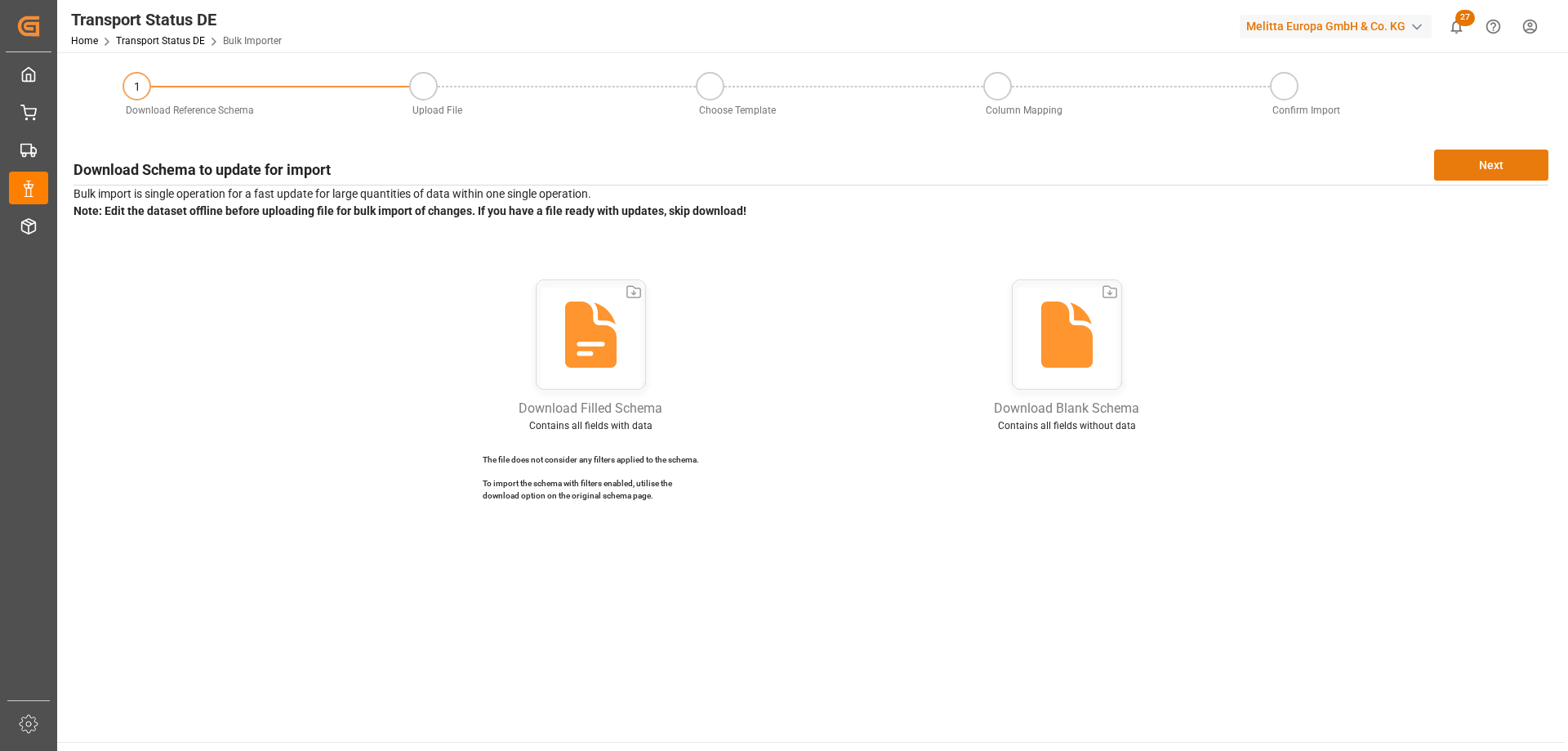
click at [1496, 165] on button "Next" at bounding box center [1491, 165] width 114 height 31
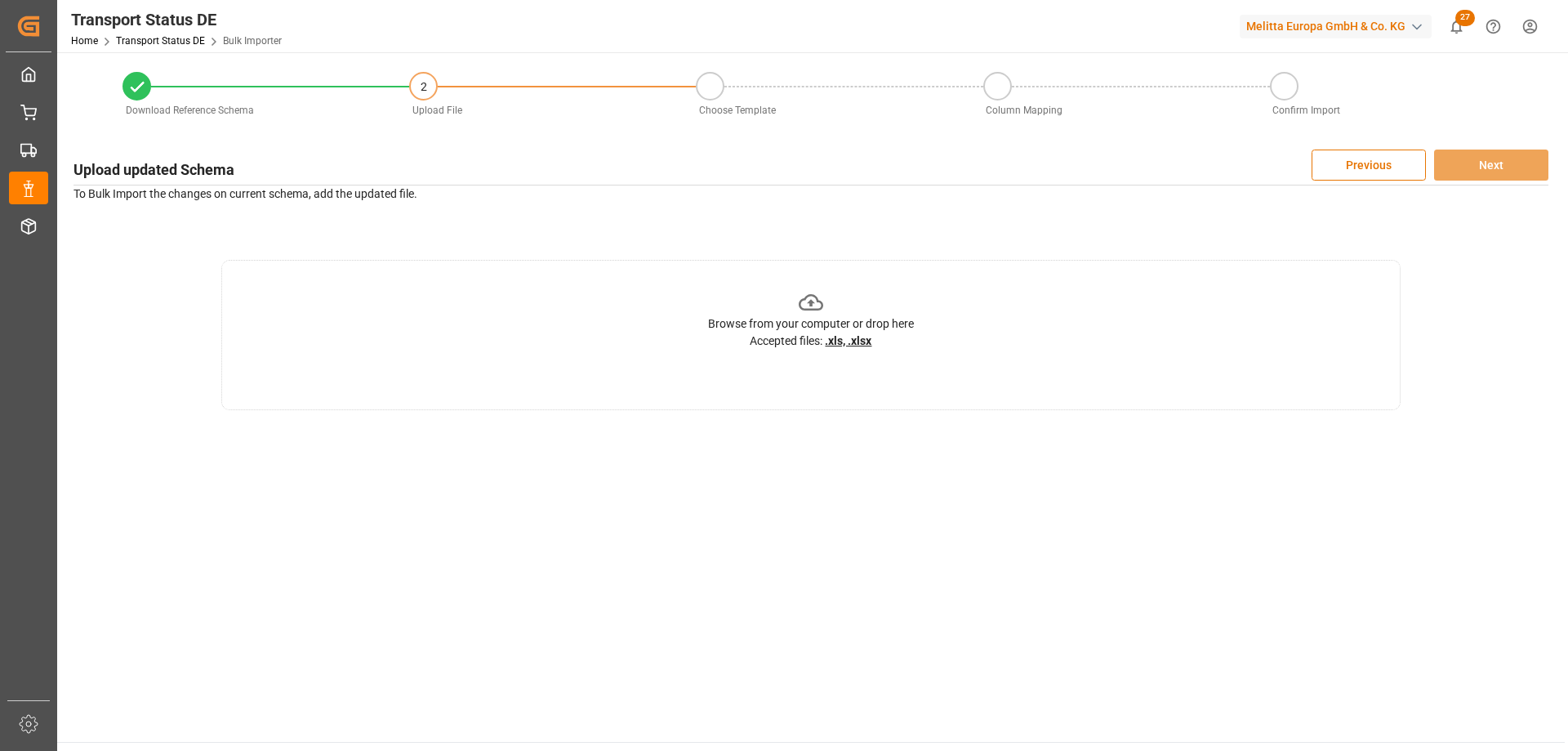
click at [872, 340] on u ".xls, .xlsx" at bounding box center [848, 341] width 47 height 13
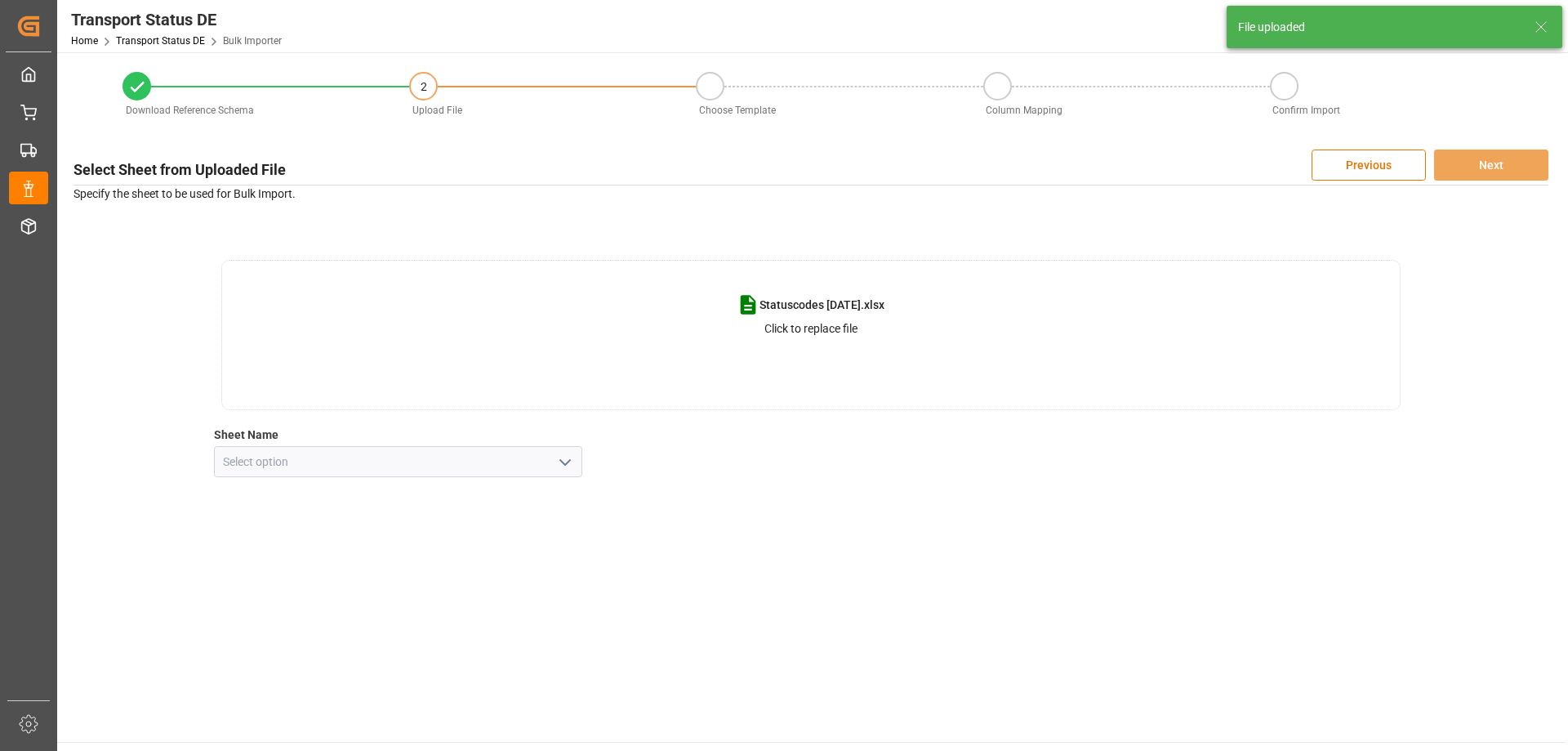
click at [559, 459] on icon "open menu" at bounding box center [564, 462] width 20 height 20
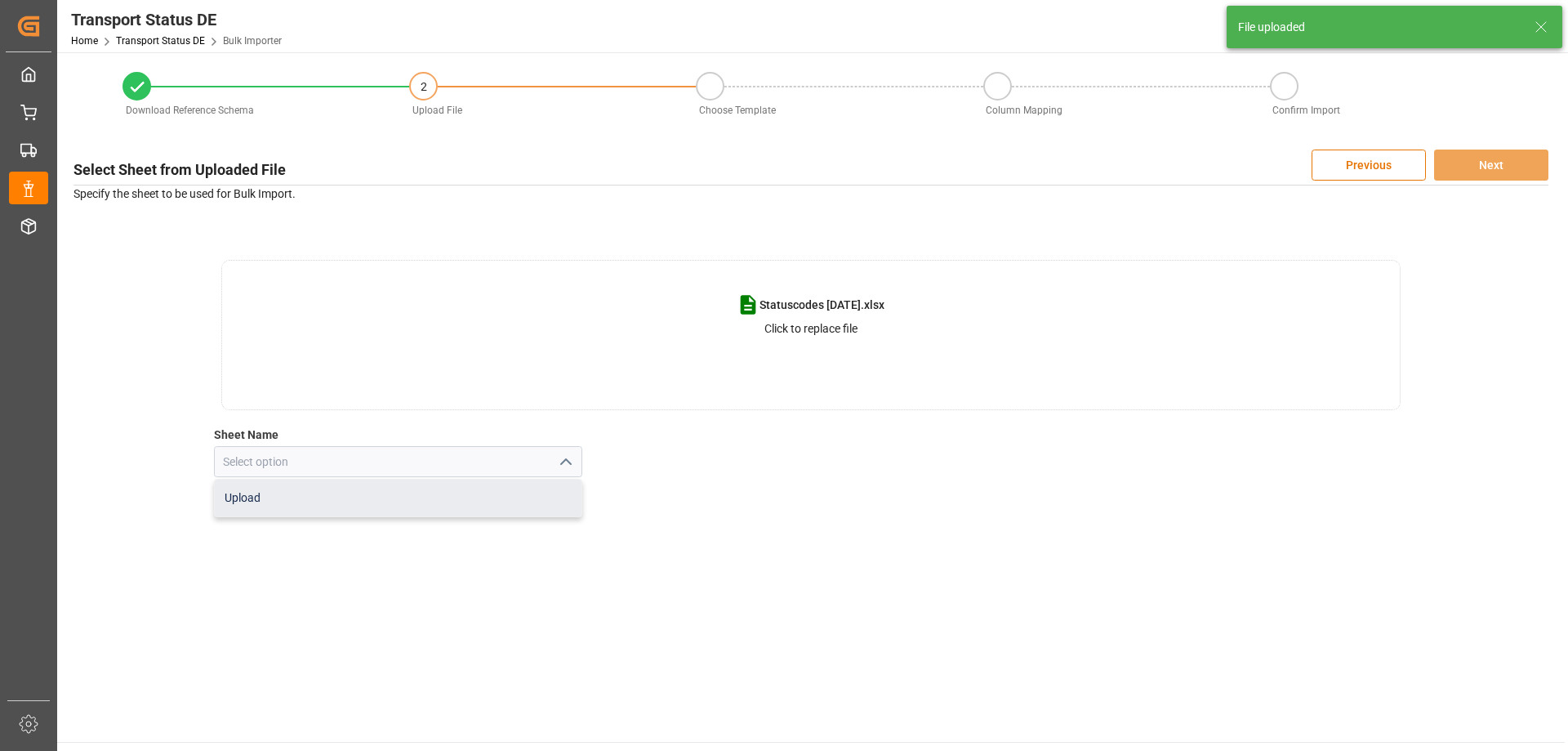
click at [318, 500] on div "Upload" at bounding box center [398, 497] width 368 height 37
type input "Upload"
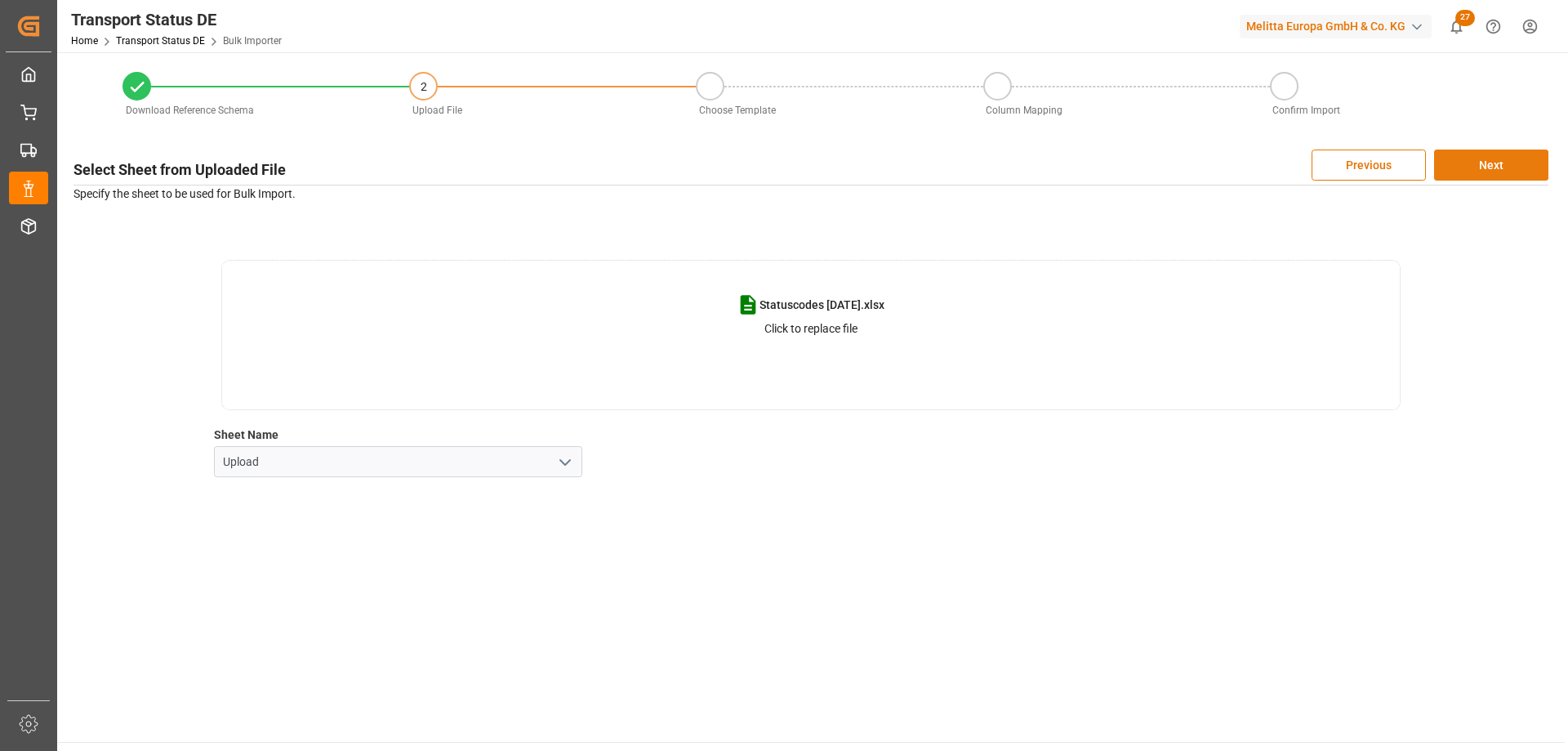
click at [1459, 157] on button "Next" at bounding box center [1491, 165] width 114 height 31
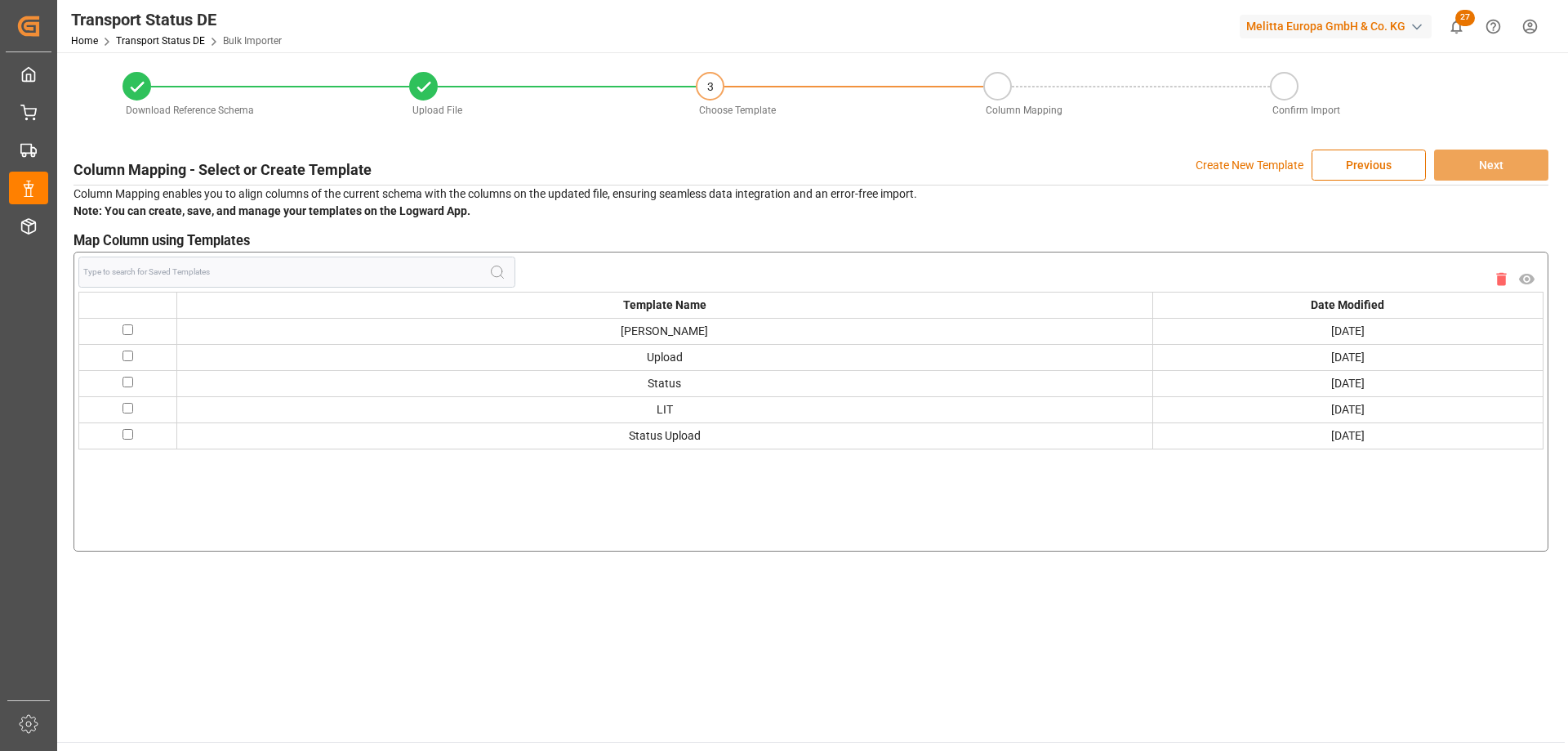
click at [125, 331] on input "checkbox" at bounding box center [127, 329] width 10 height 10
checkbox input "true"
click at [1529, 171] on button "Next" at bounding box center [1491, 165] width 114 height 31
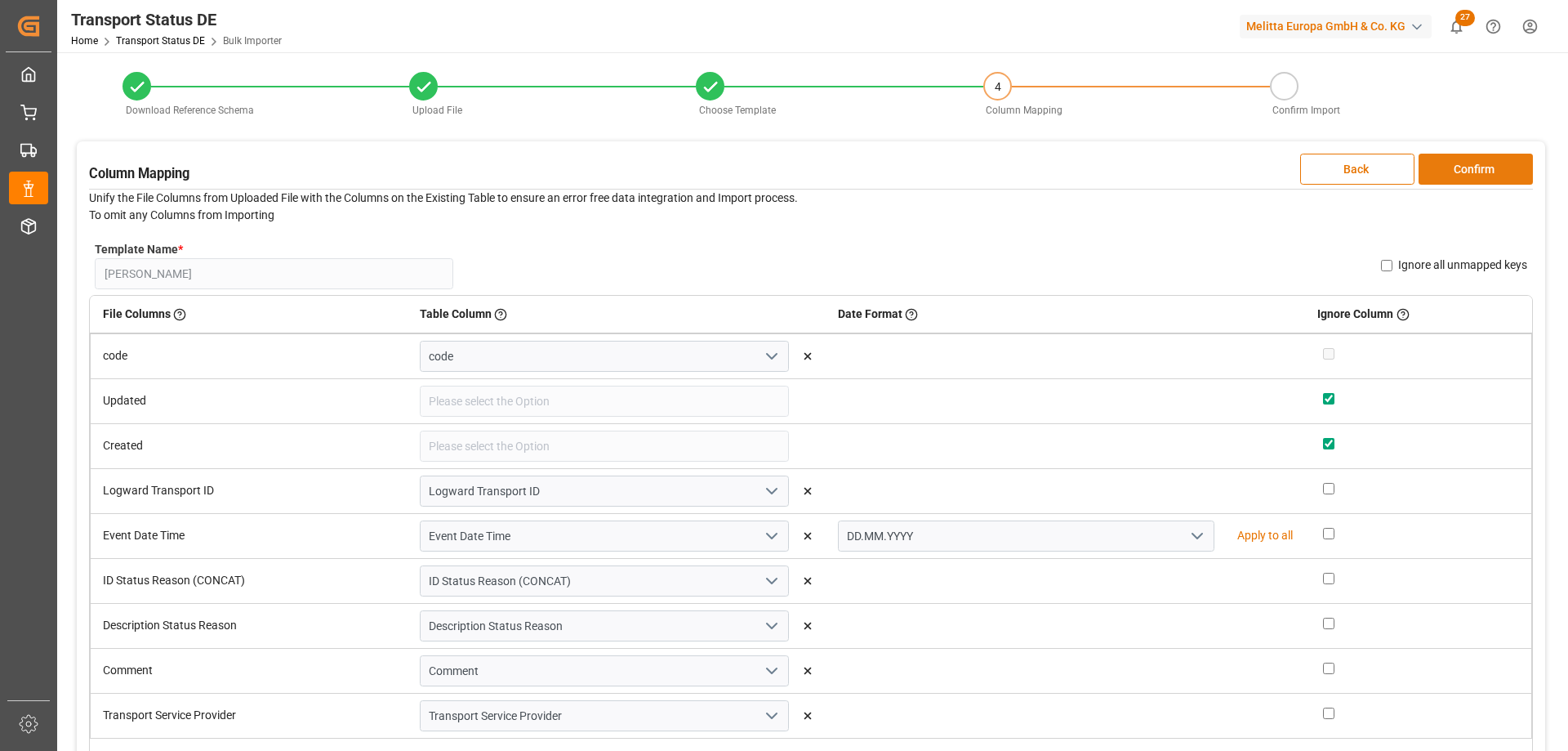
click at [1434, 162] on button "Confirm" at bounding box center [1475, 169] width 114 height 31
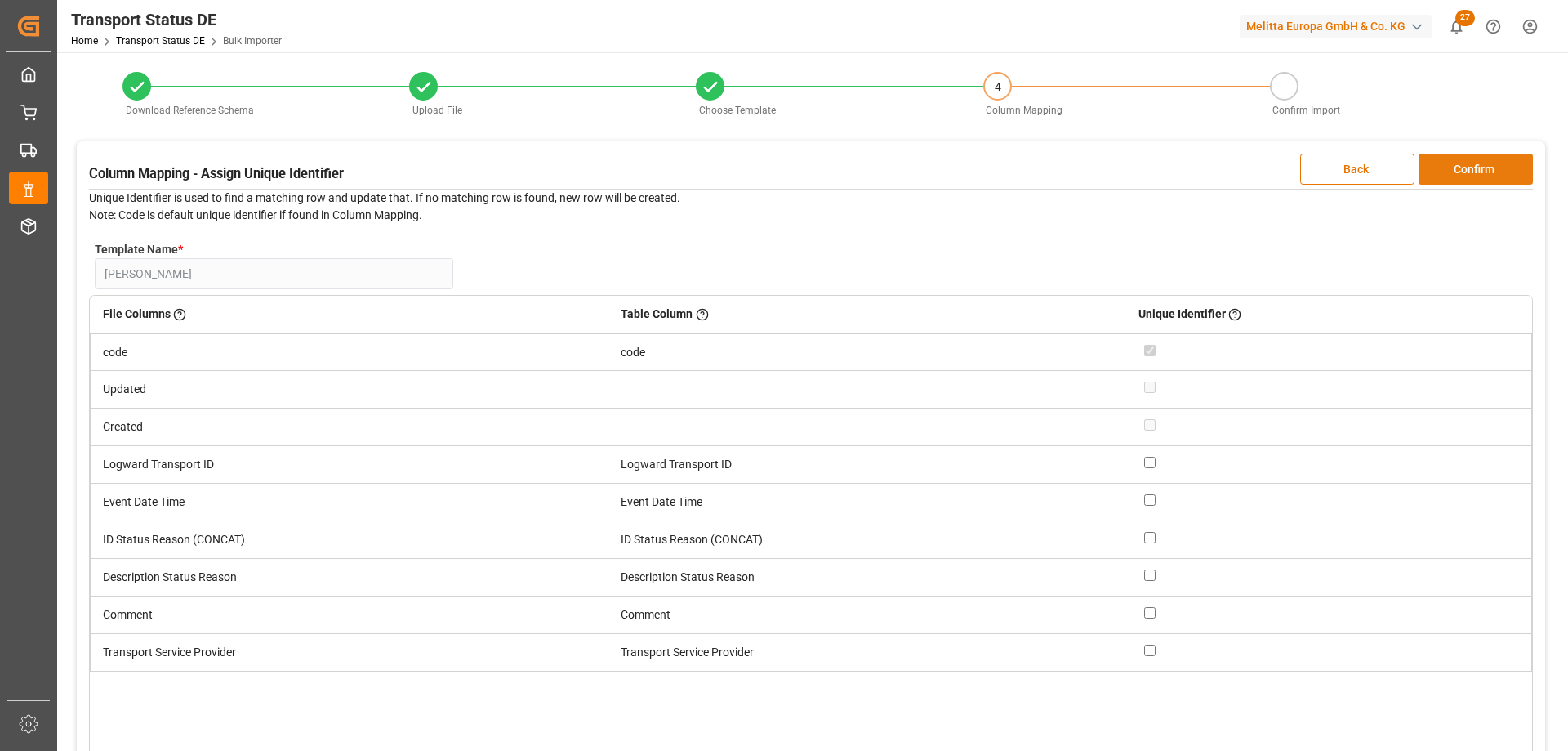
click at [1434, 162] on button "Confirm" at bounding box center [1475, 169] width 114 height 31
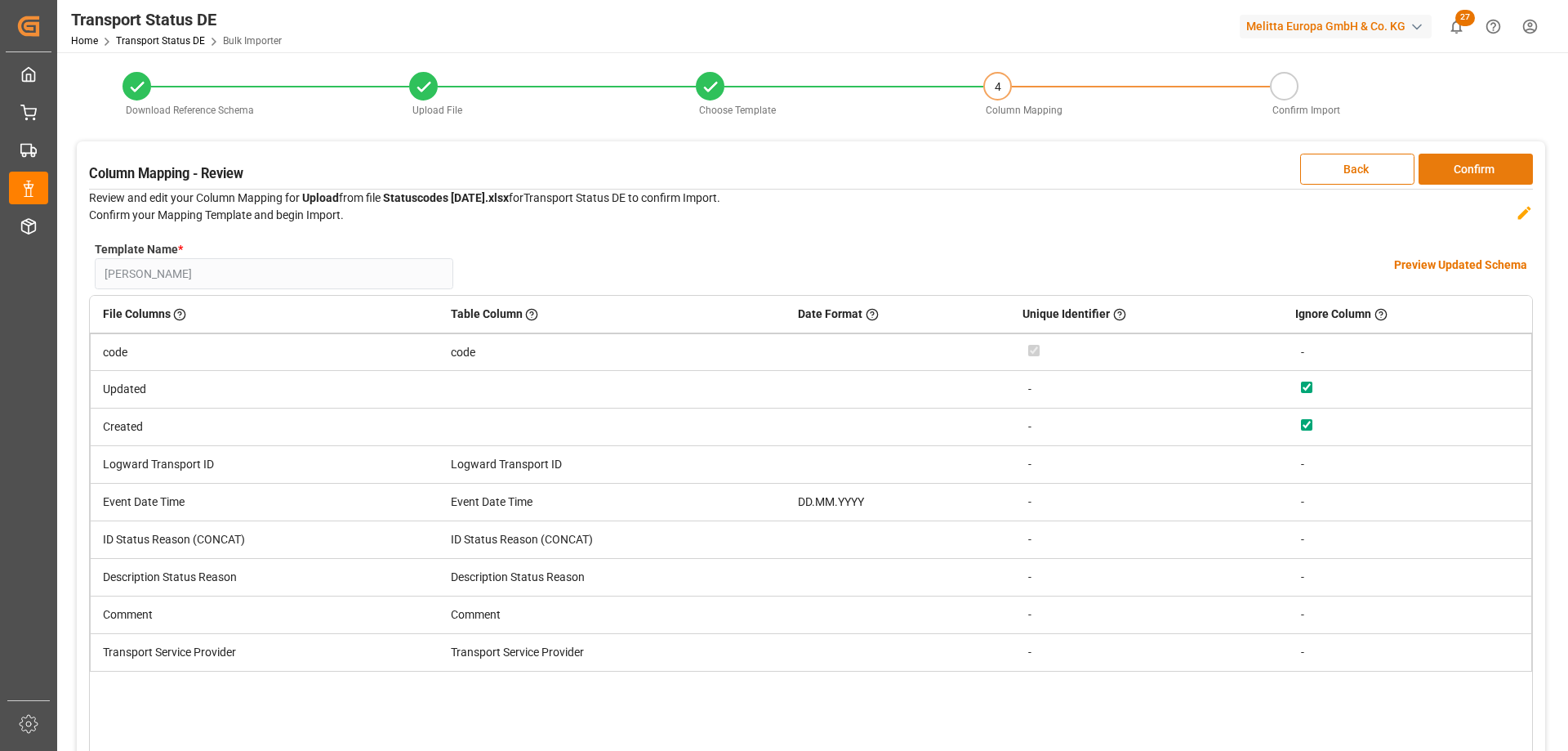
click at [1434, 162] on button "Confirm" at bounding box center [1475, 169] width 114 height 31
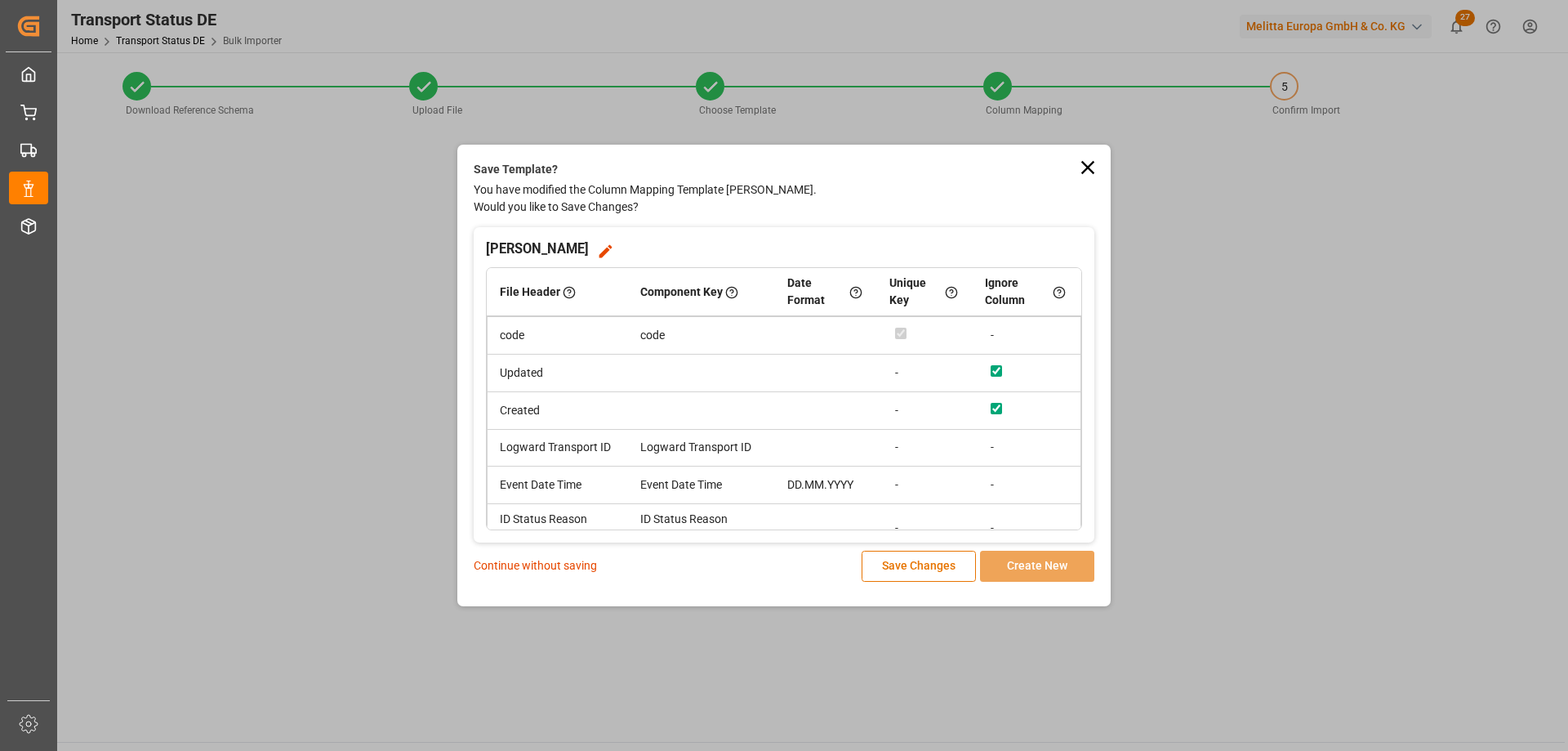
click at [569, 565] on p "Continue without saving" at bounding box center [535, 566] width 124 height 17
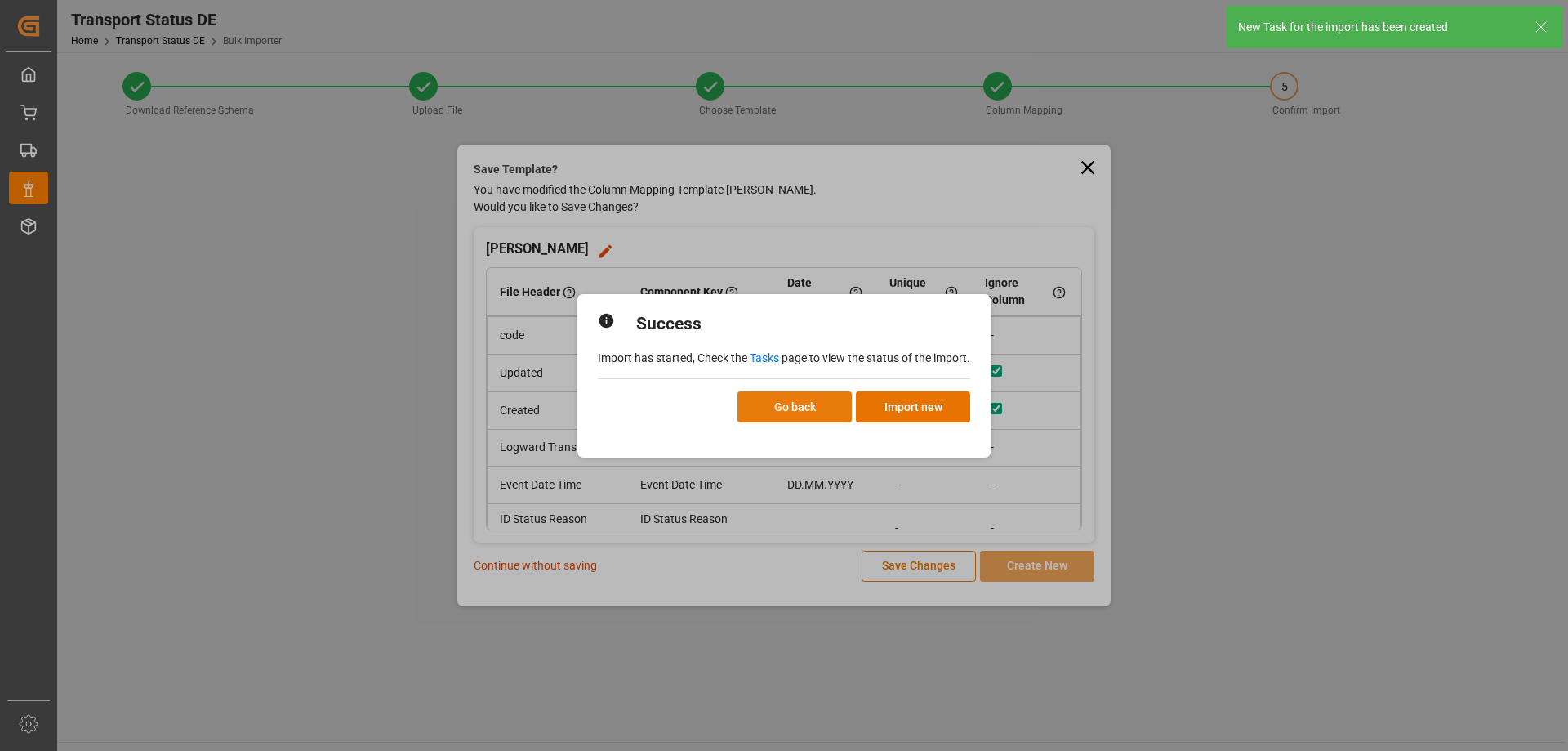
click at [780, 405] on button "Go back" at bounding box center [795, 406] width 114 height 31
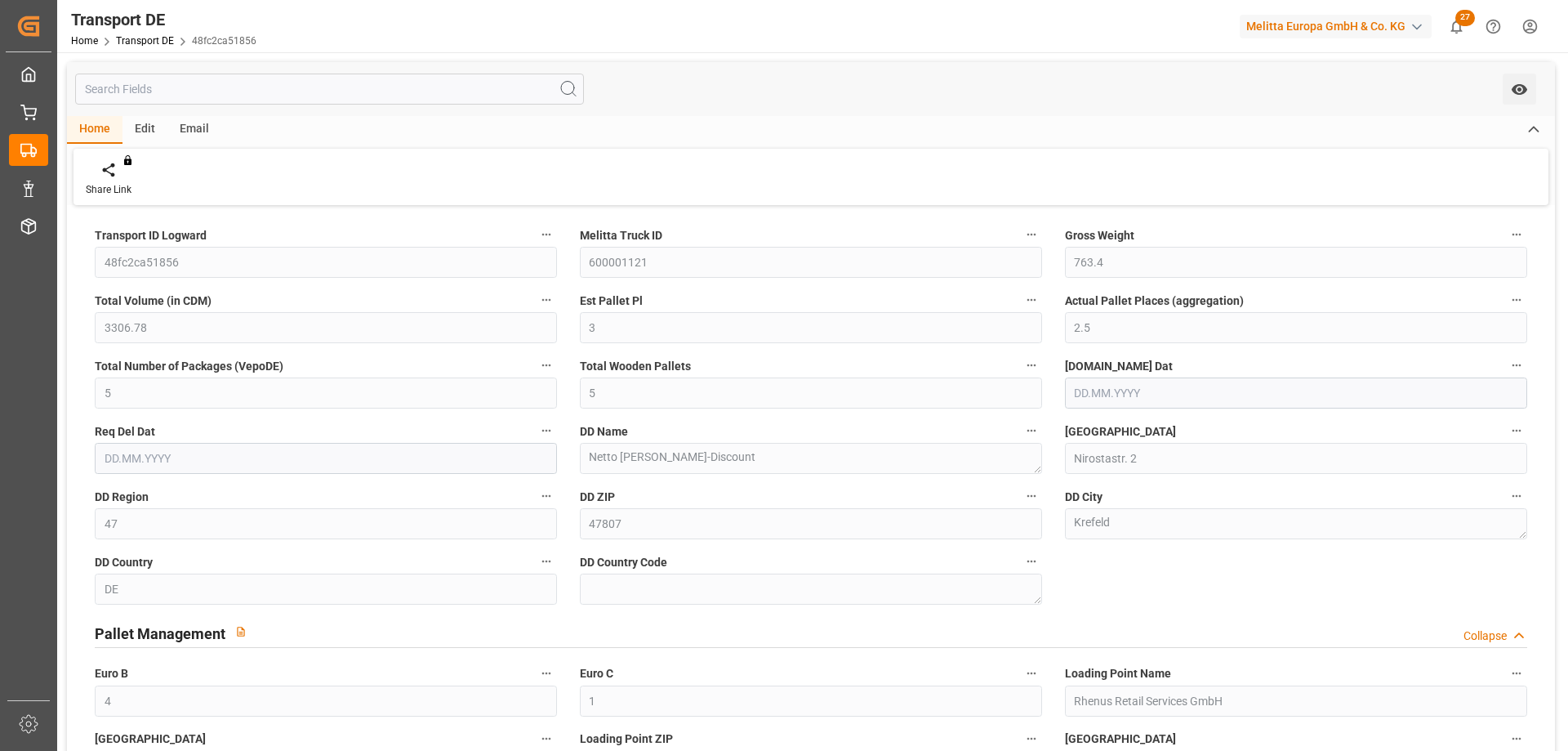
type input "763.4"
type input "3306.78"
type input "3"
type input "2.5"
type input "5"
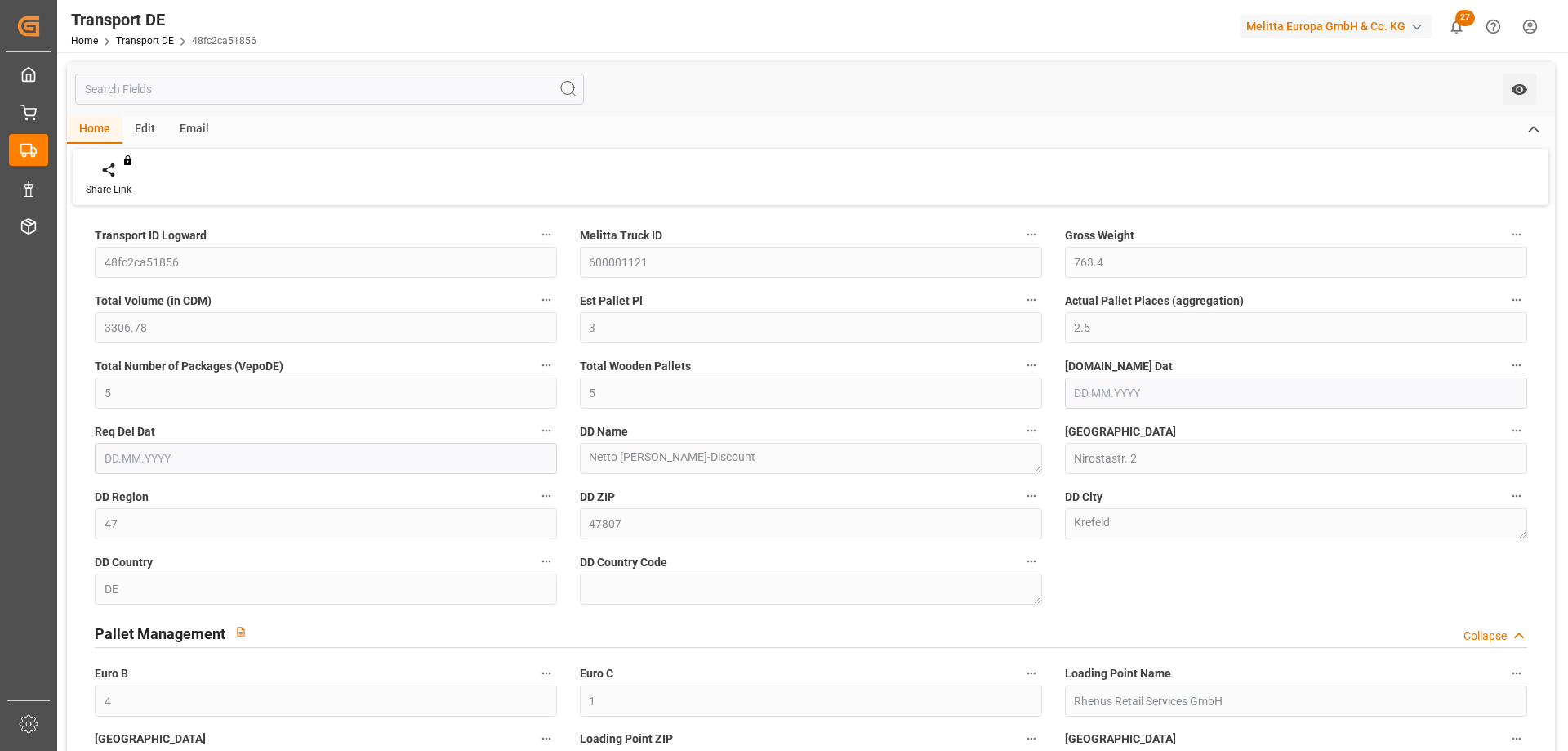
type input "5"
type input "47"
type input "4"
type input "1"
type input "[DATE]"
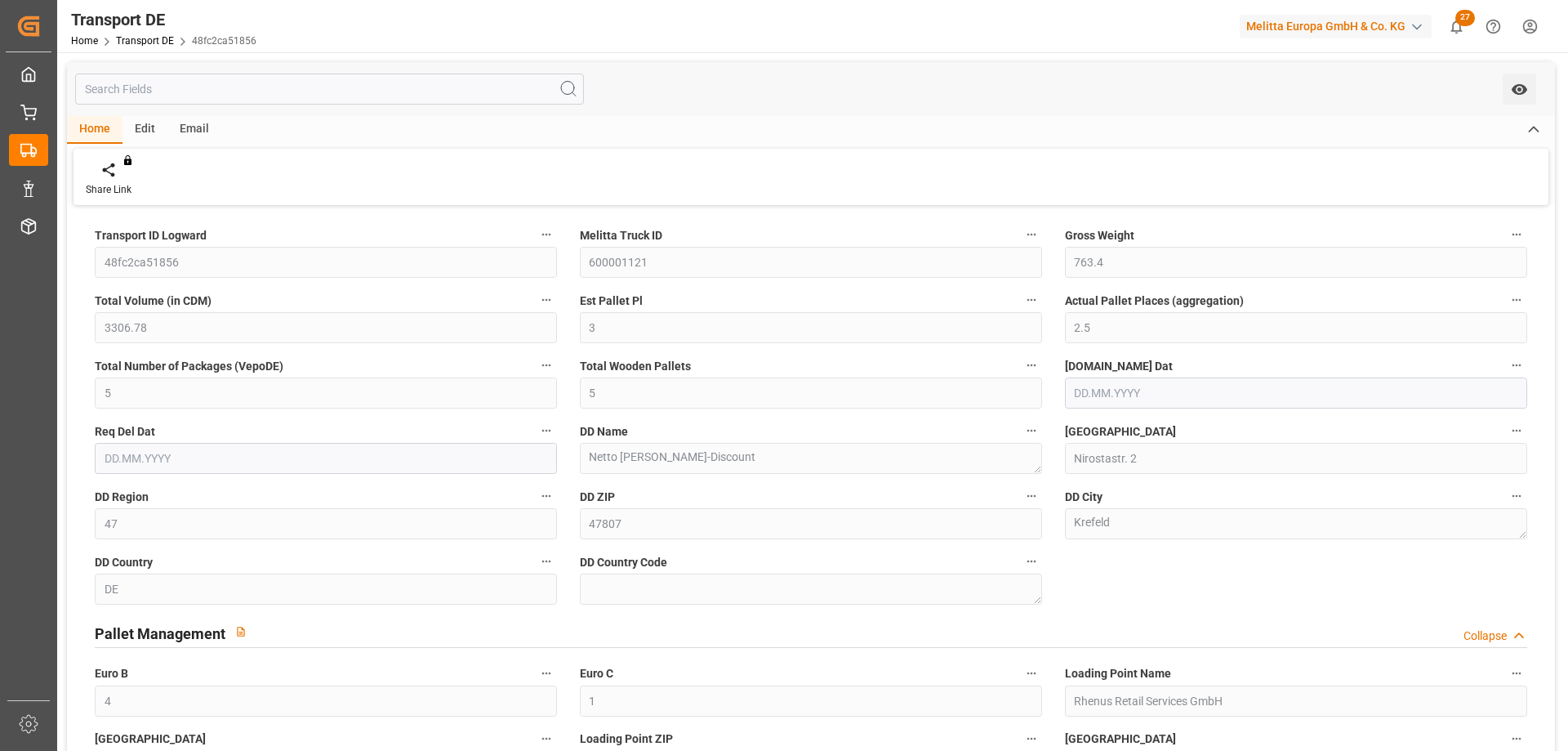
type input "[DATE]"
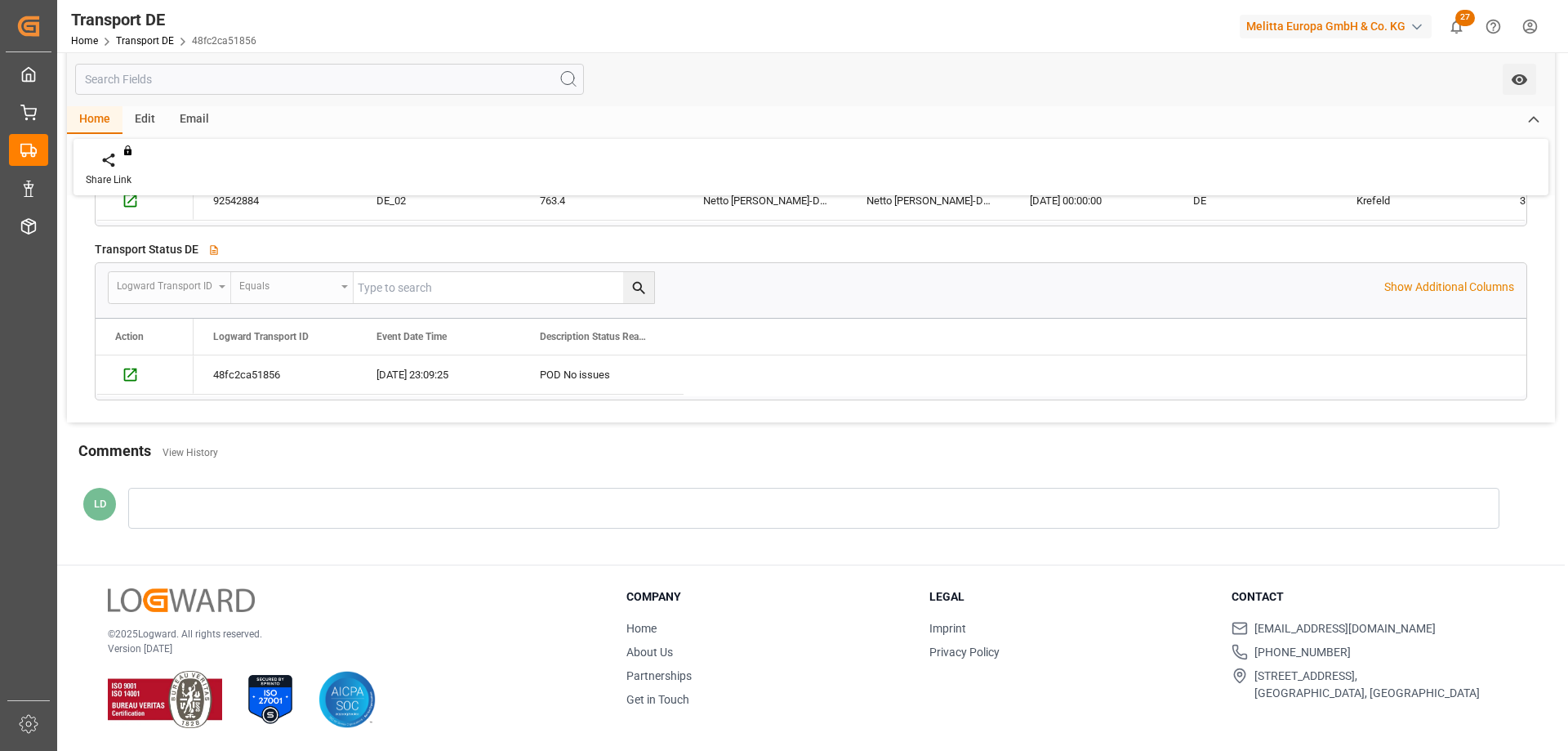
scroll to position [60, 0]
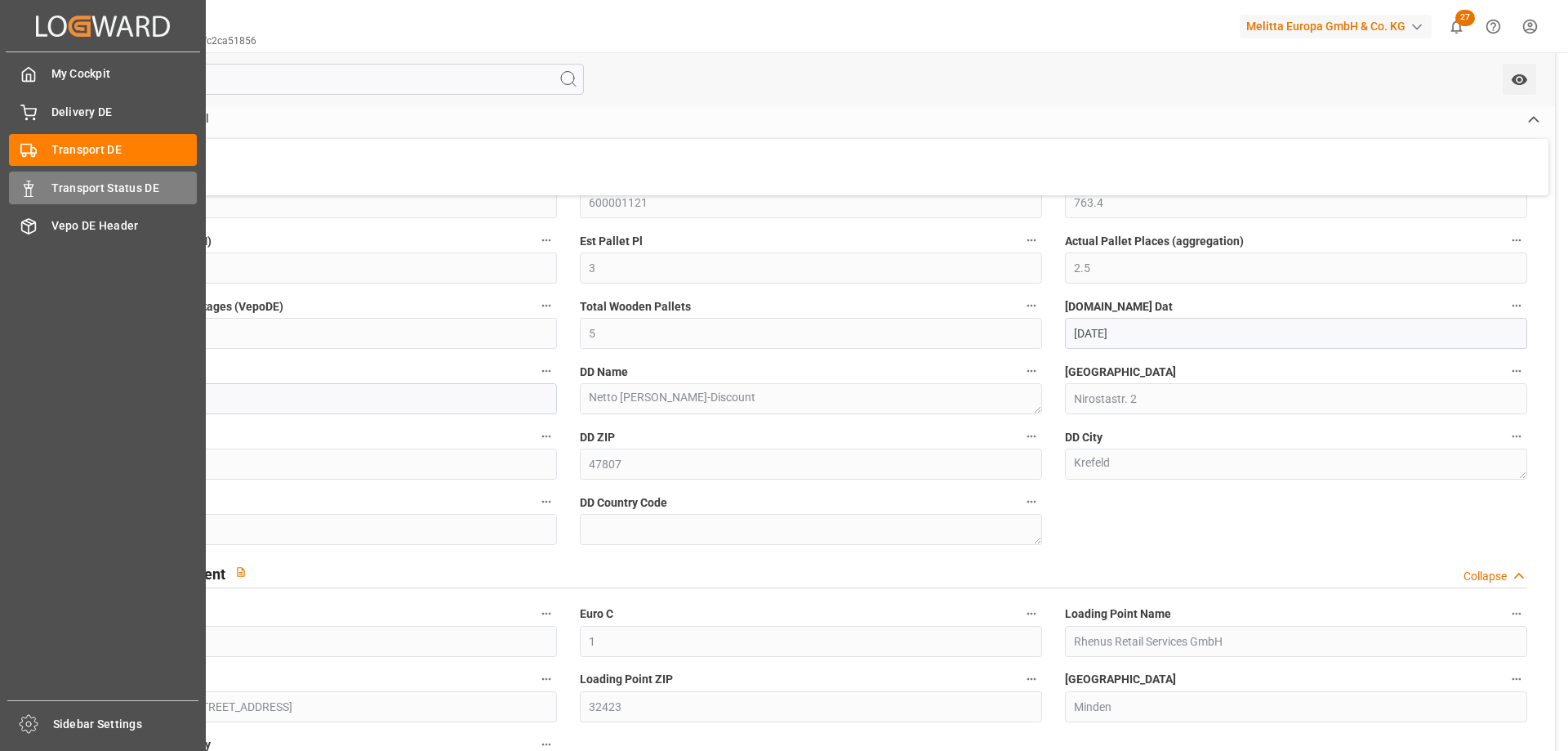
click at [69, 195] on span "Transport Status DE" at bounding box center [125, 188] width 146 height 17
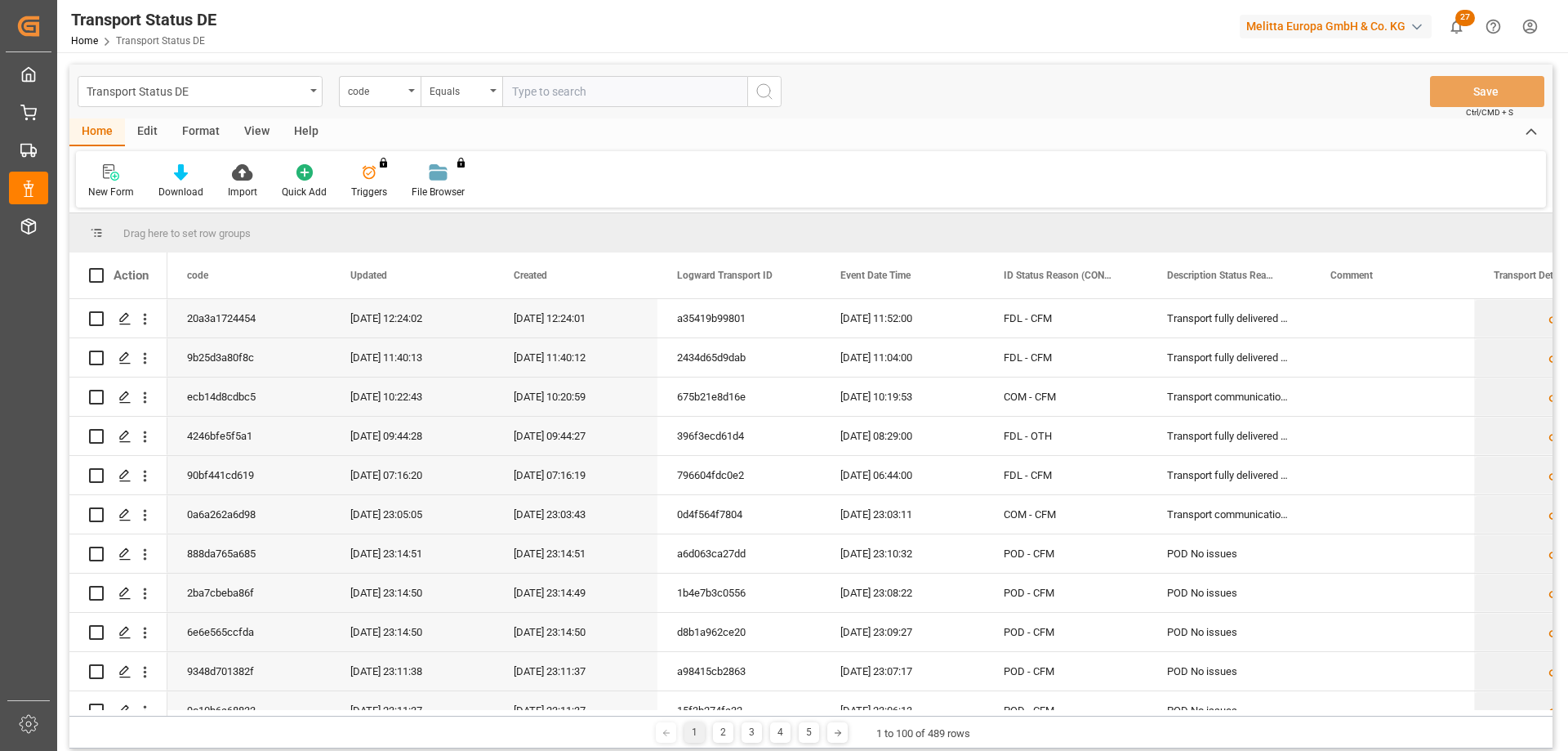
click at [533, 92] on input "text" at bounding box center [624, 91] width 245 height 31
type input "48fc2ca51856"
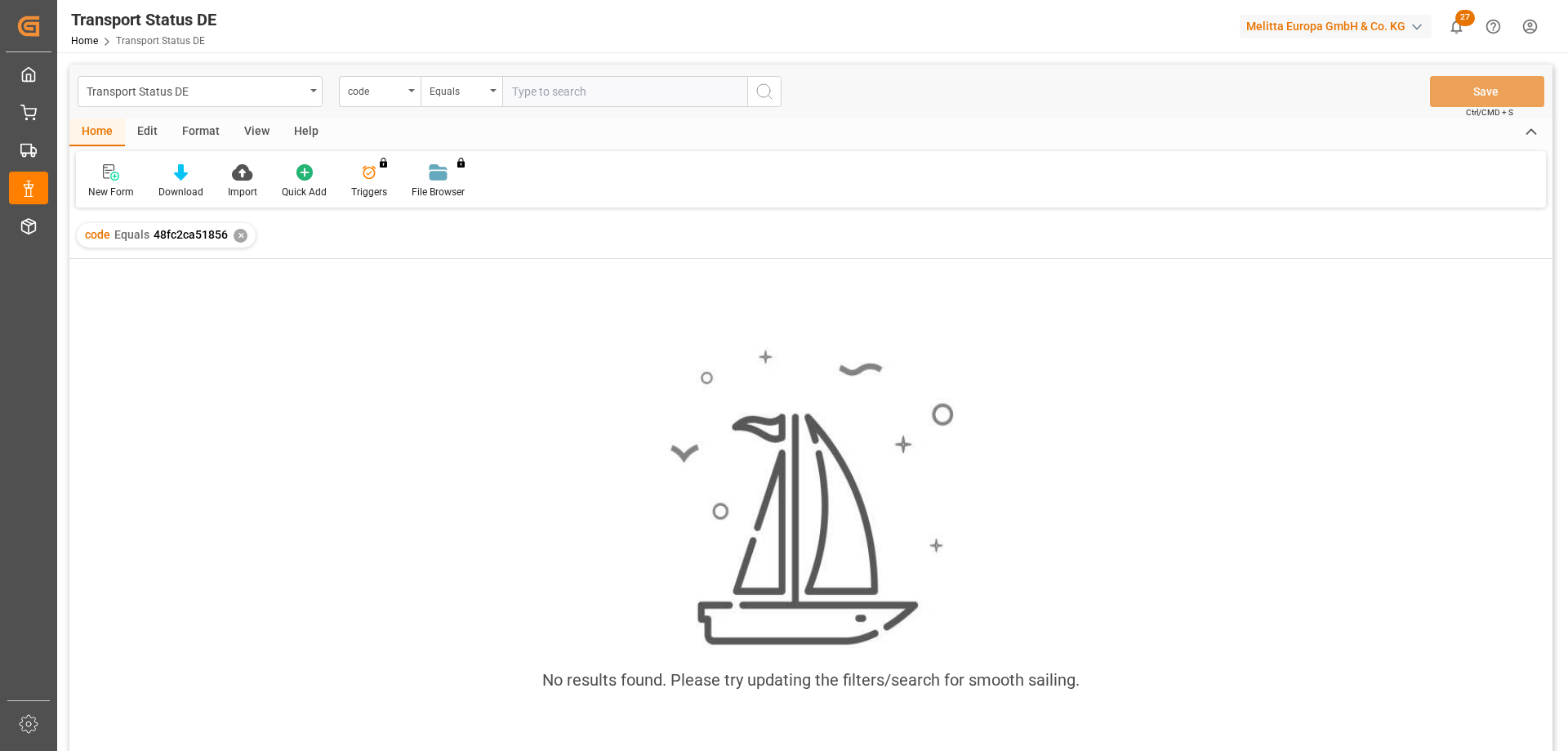
click at [235, 234] on div "✕" at bounding box center [240, 235] width 14 height 14
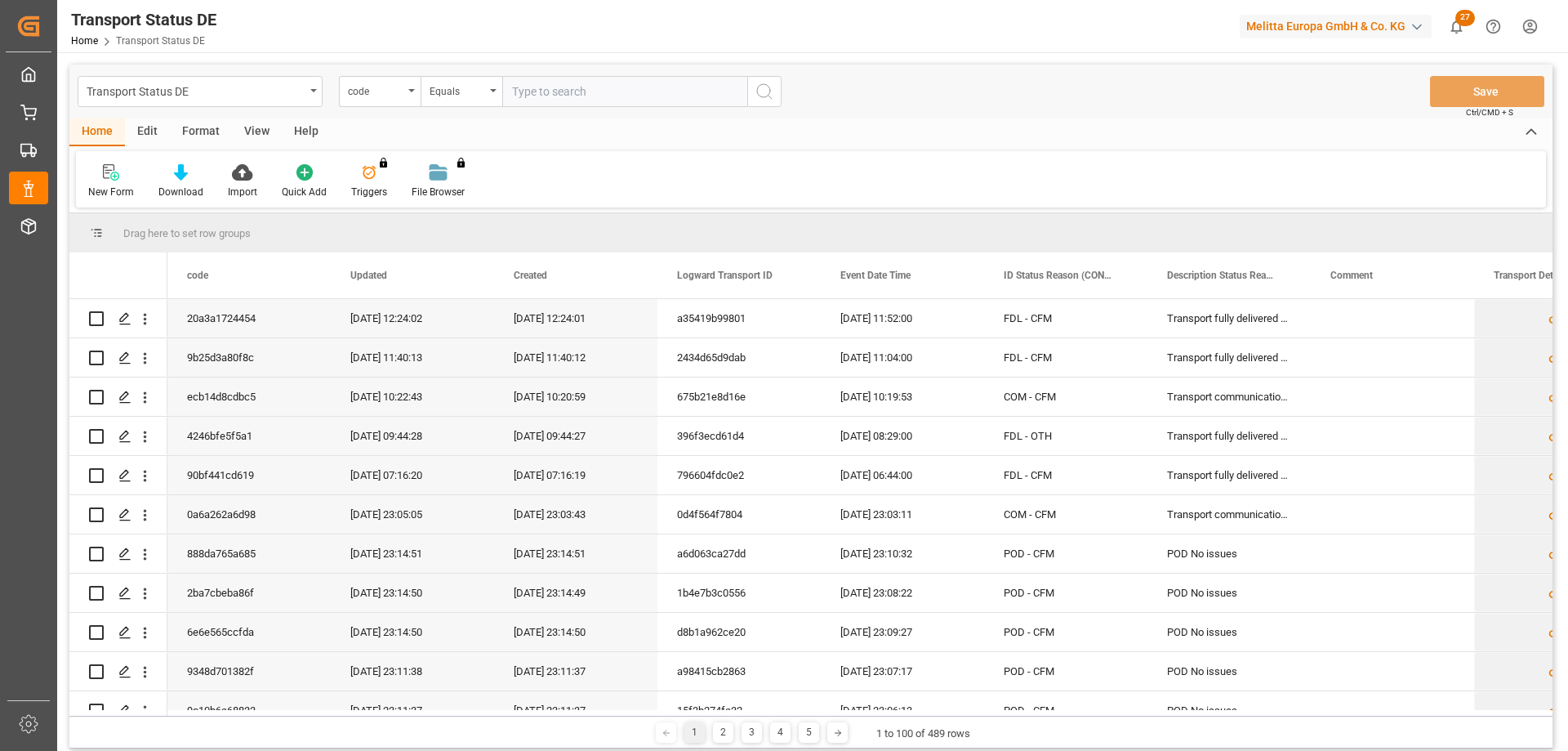
click at [547, 93] on input "text" at bounding box center [624, 91] width 245 height 31
paste input "48fc2ca51856"
type input "48fc2ca51856"
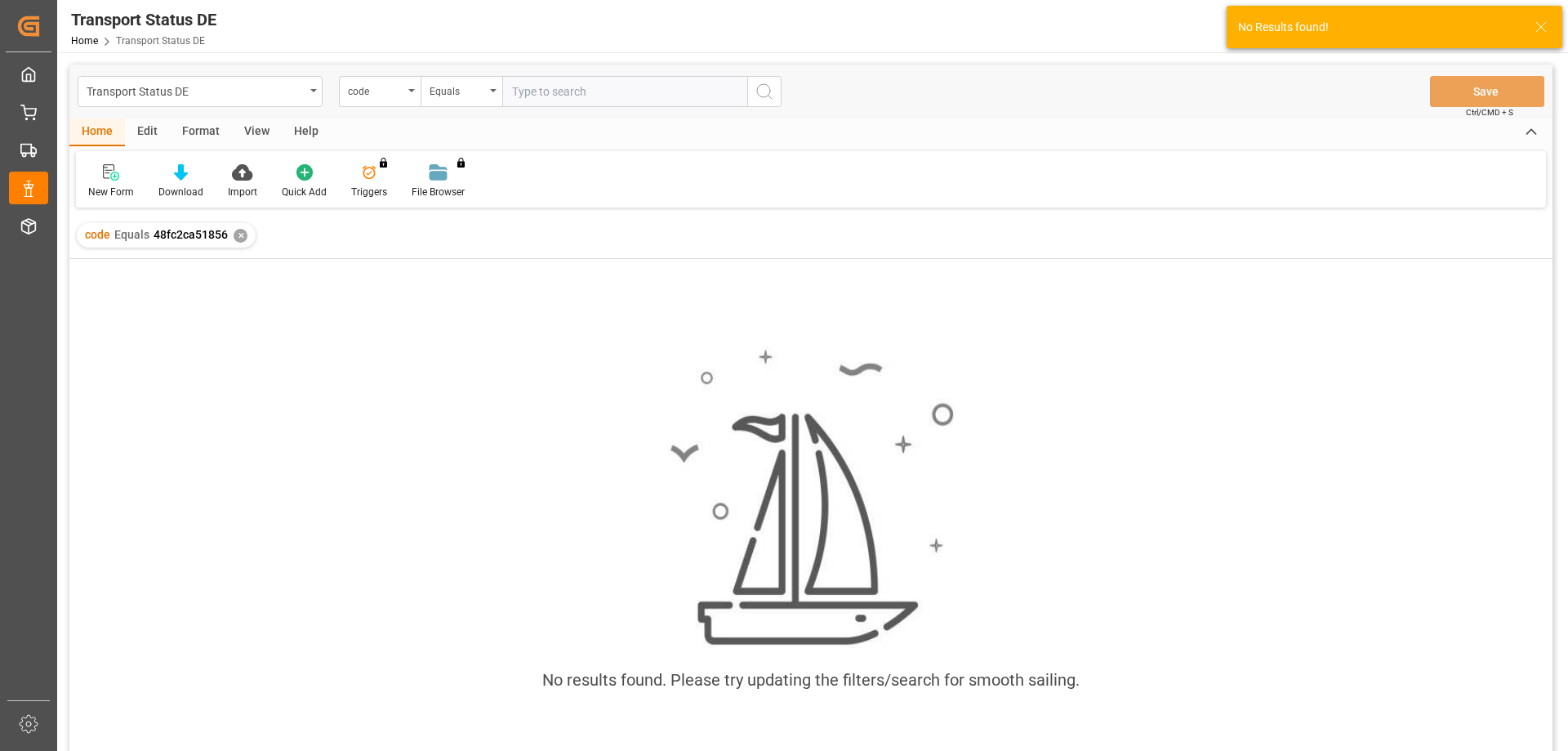
click at [238, 235] on div "✕" at bounding box center [240, 235] width 14 height 14
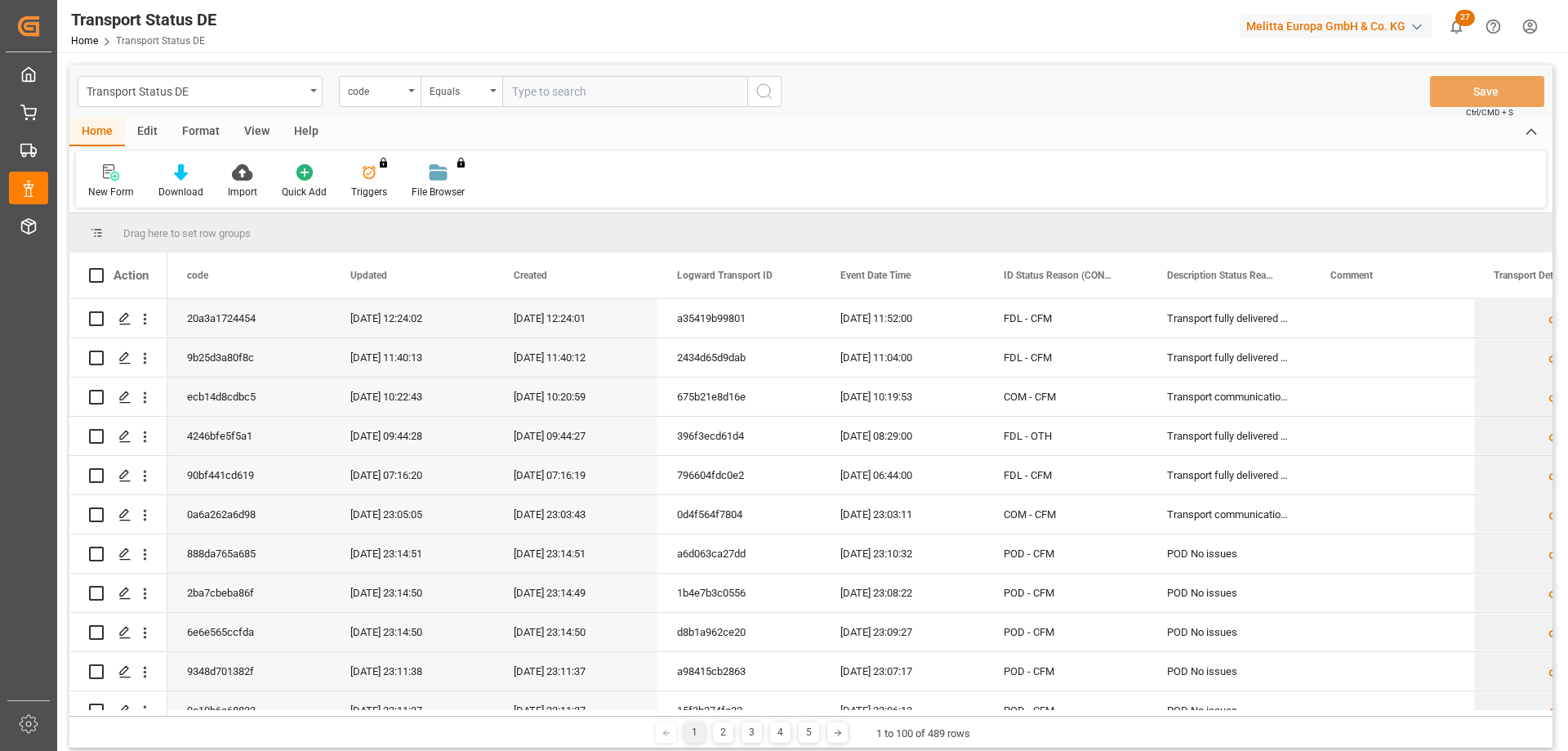
click at [604, 97] on input "text" at bounding box center [624, 91] width 245 height 31
paste input "92542884"
type input "92542884"
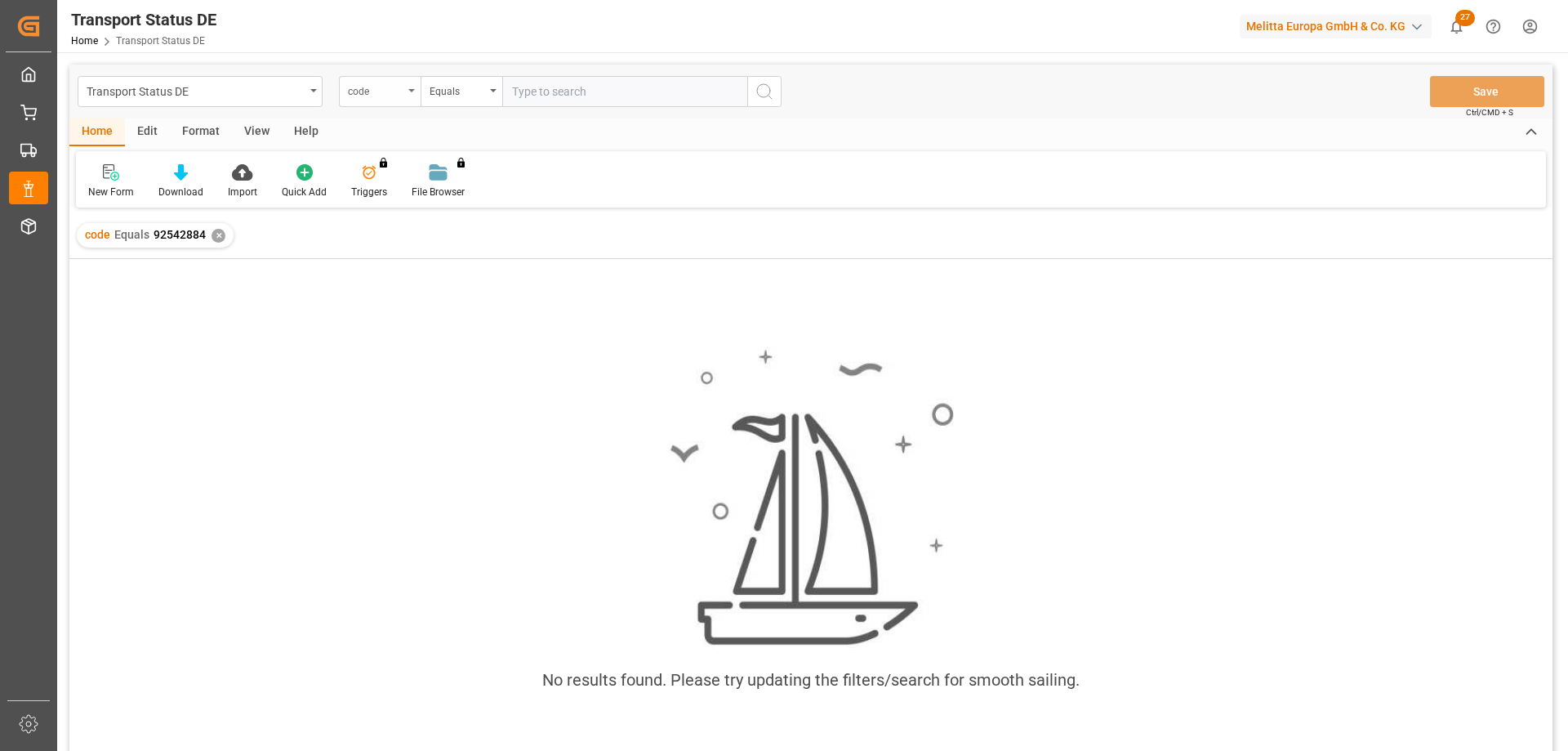
click at [413, 95] on div "code" at bounding box center [379, 91] width 81 height 31
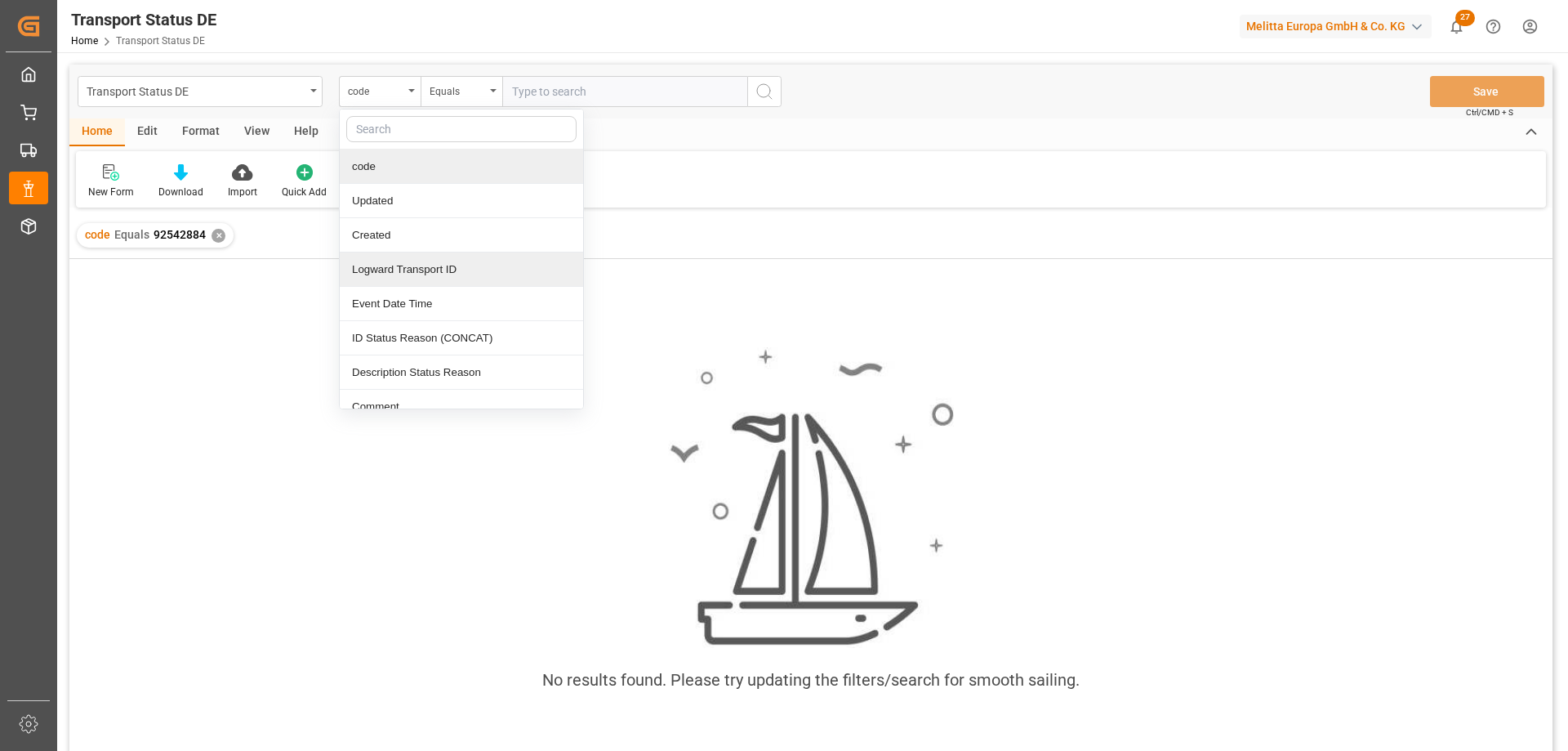
click at [422, 269] on div "Logward Transport ID" at bounding box center [462, 270] width 243 height 35
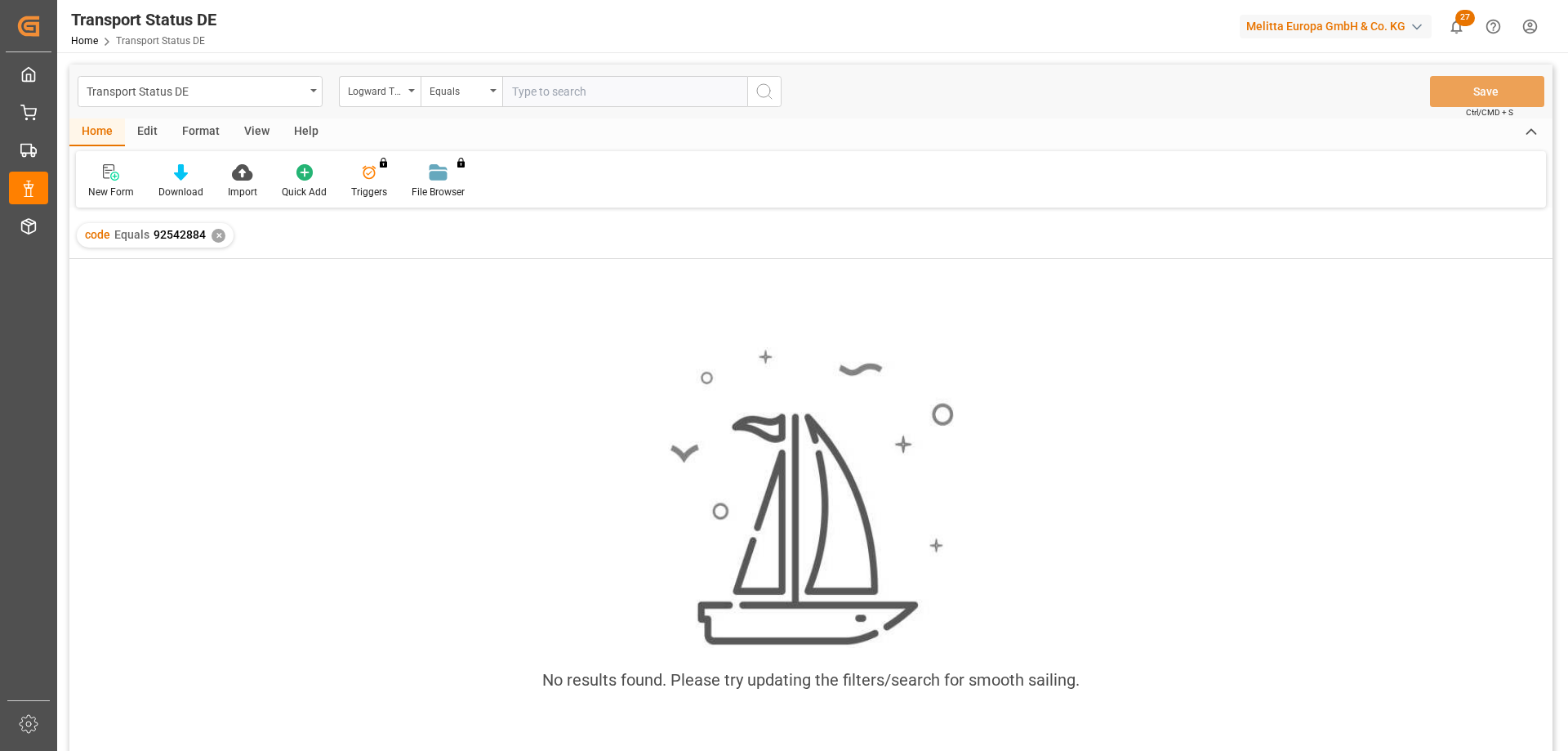
click at [546, 86] on input "text" at bounding box center [624, 91] width 245 height 31
paste input "48fc2ca51856"
type input "48fc2ca51856"
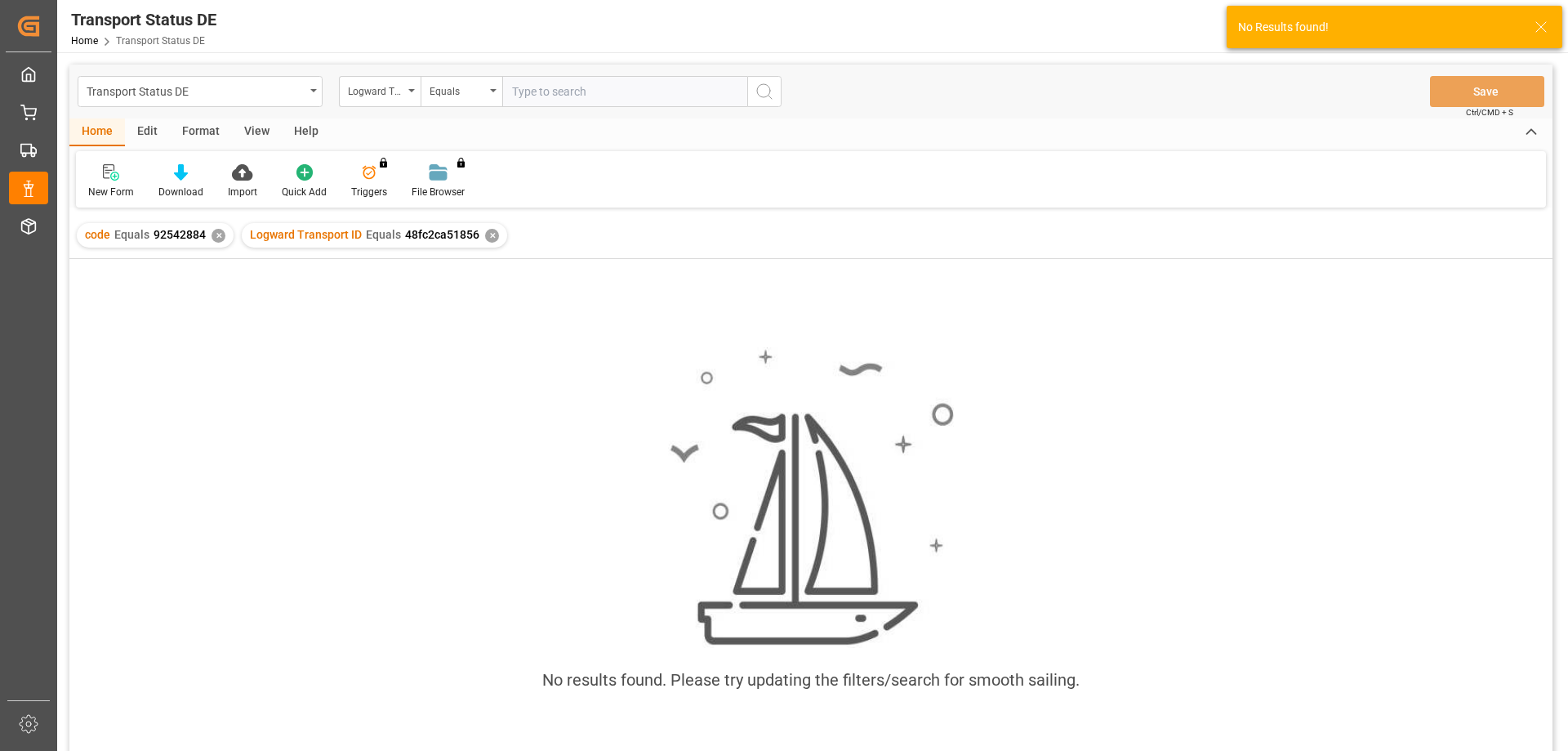
click at [213, 234] on div "✕" at bounding box center [218, 235] width 14 height 14
